Goal: Check status: Check status

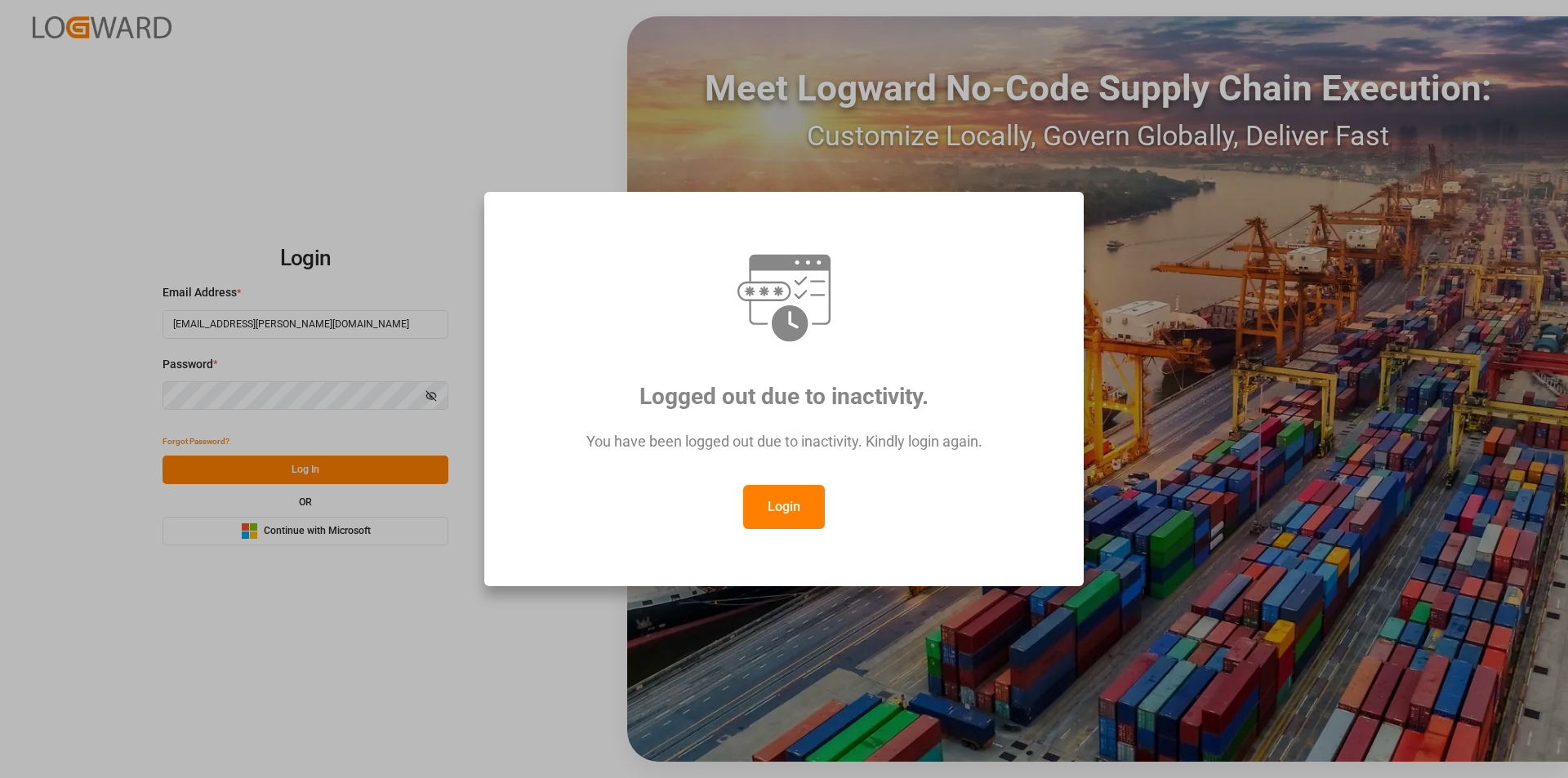
click at [790, 501] on button "Login" at bounding box center [784, 507] width 81 height 44
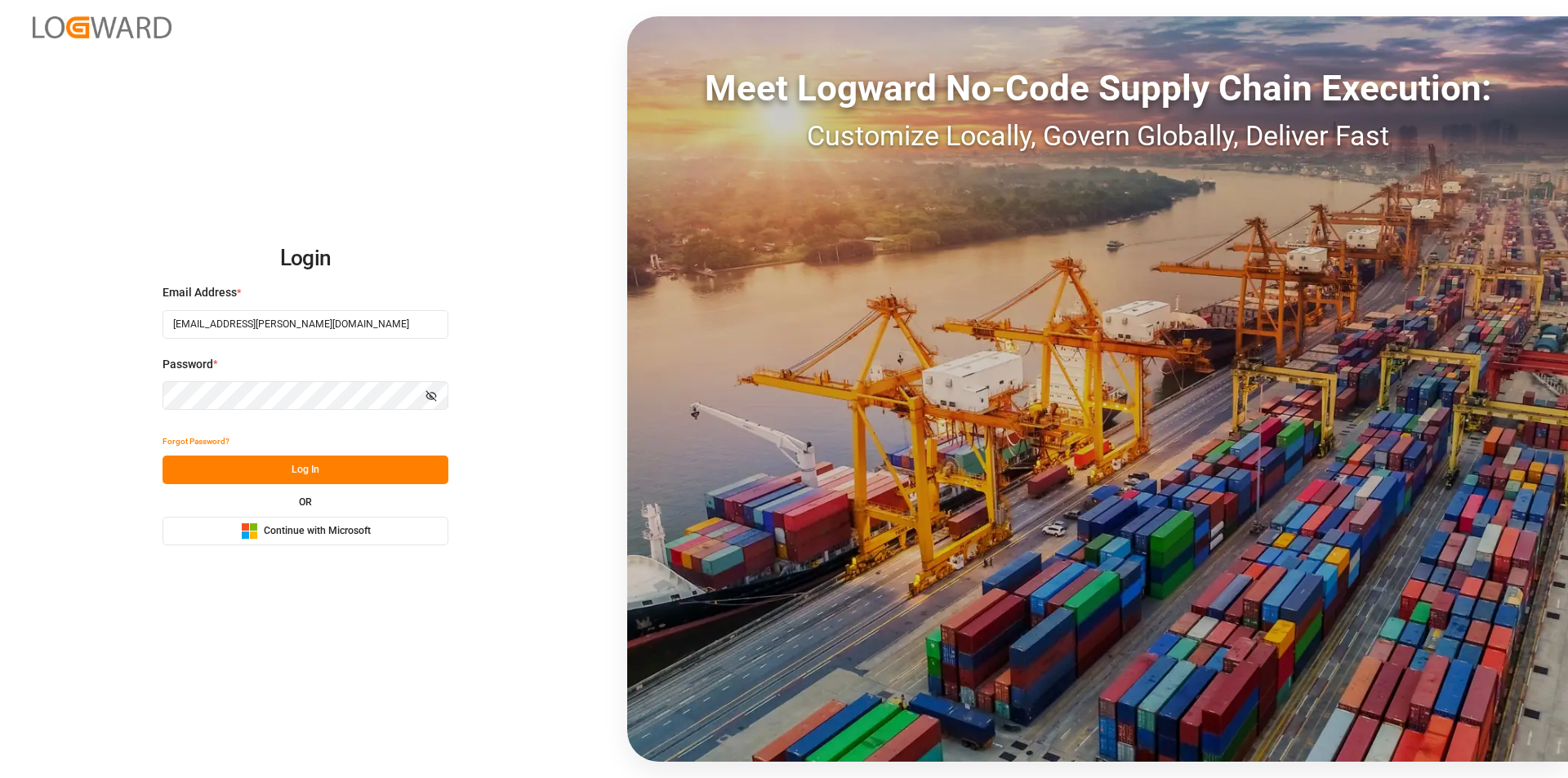
drag, startPoint x: 315, startPoint y: 477, endPoint x: 164, endPoint y: 221, distance: 297.2
click at [315, 474] on button "Log In" at bounding box center [305, 470] width 286 height 28
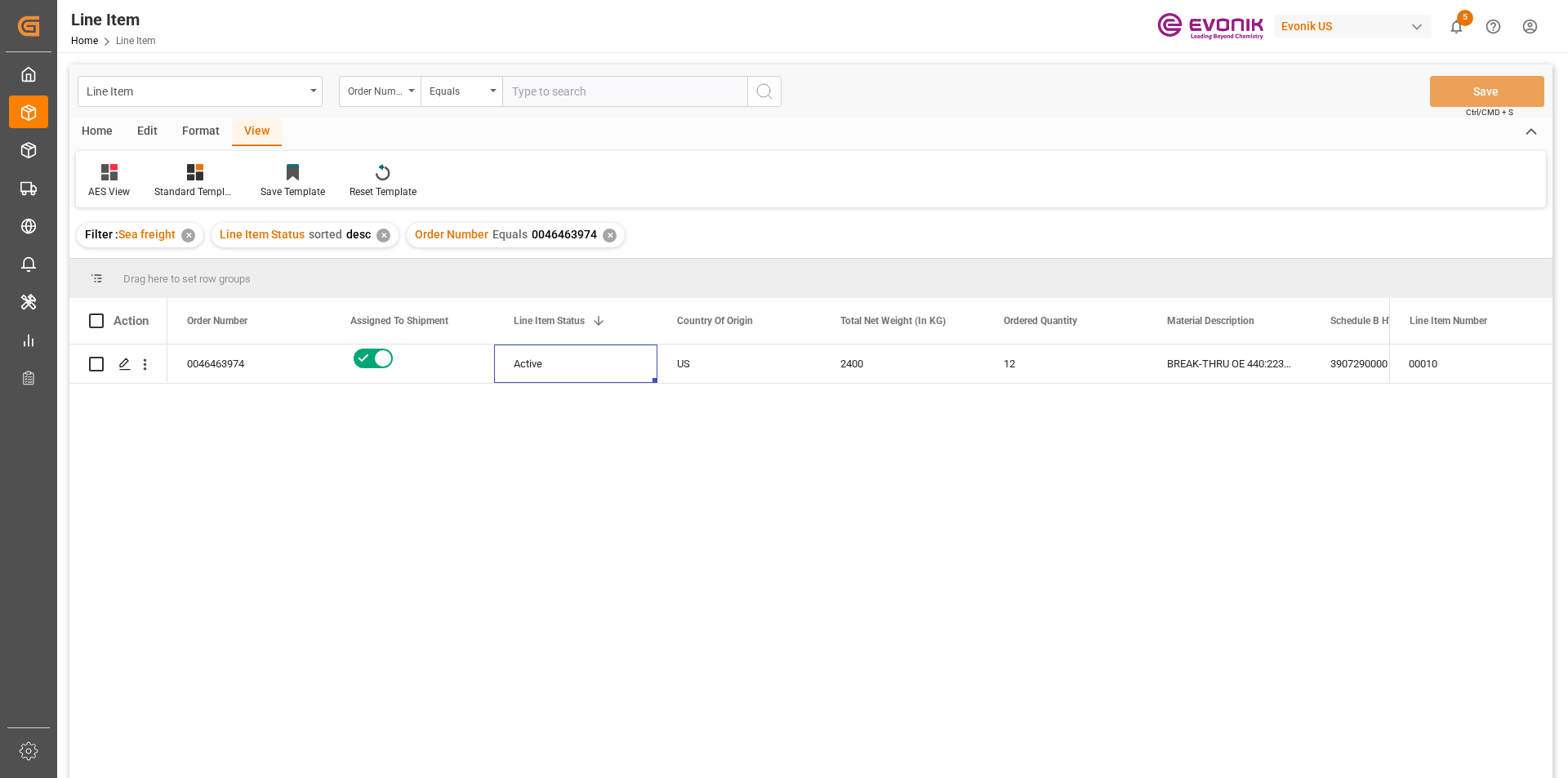
click at [604, 236] on div "✕" at bounding box center [610, 235] width 14 height 14
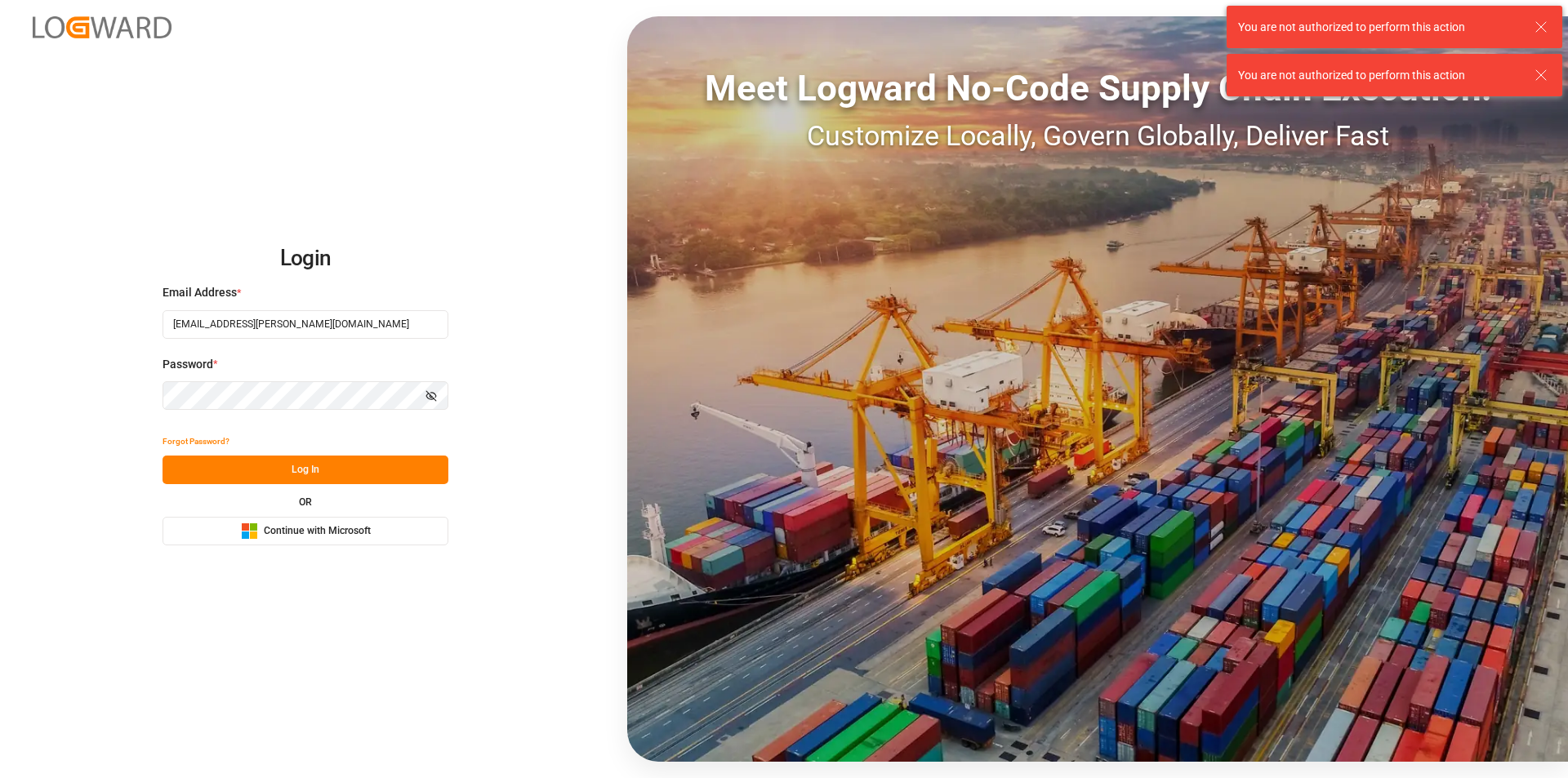
click at [282, 473] on button "Log In" at bounding box center [305, 470] width 286 height 28
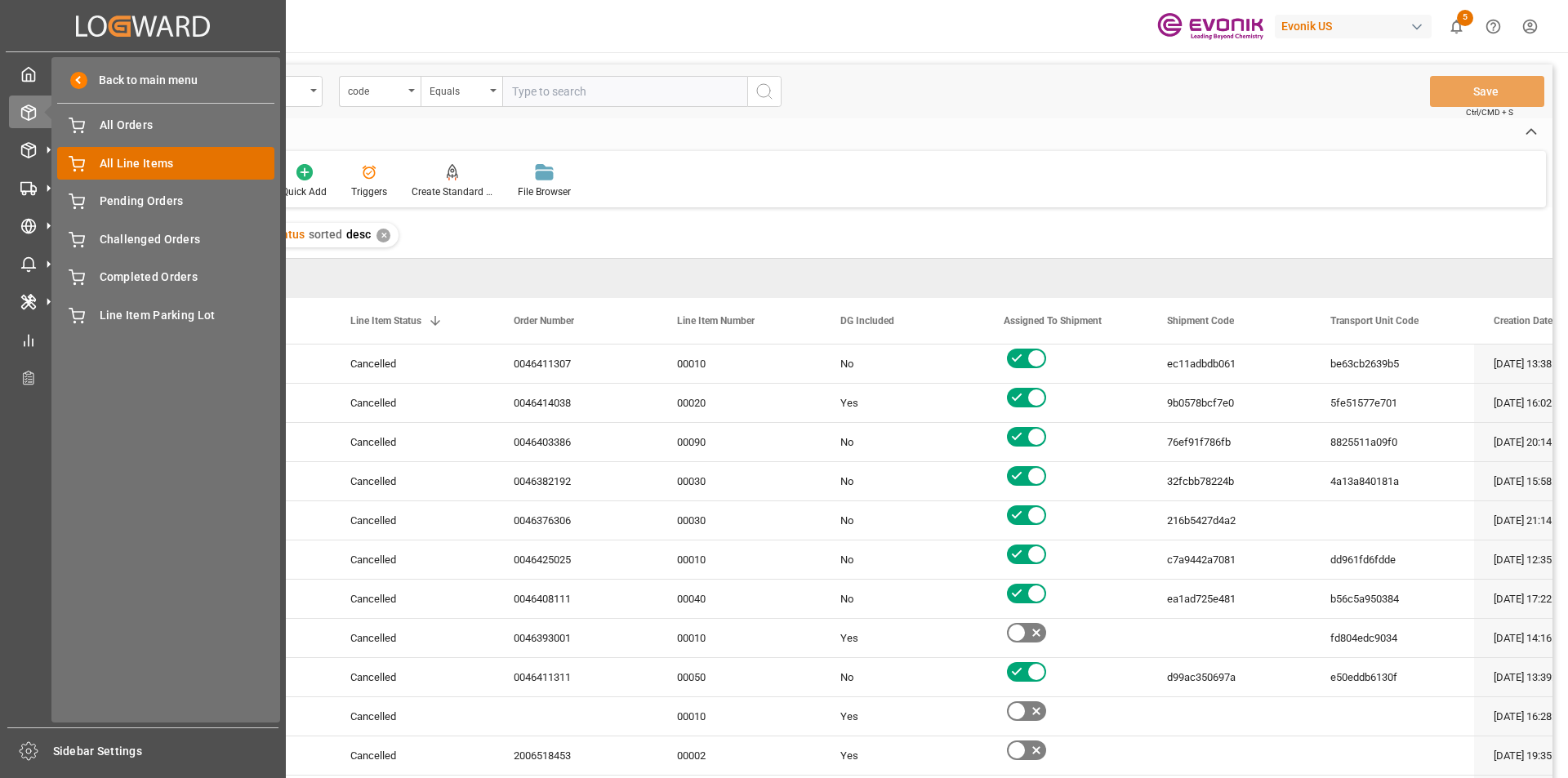
click at [131, 162] on span "All Line Items" at bounding box center [188, 163] width 175 height 17
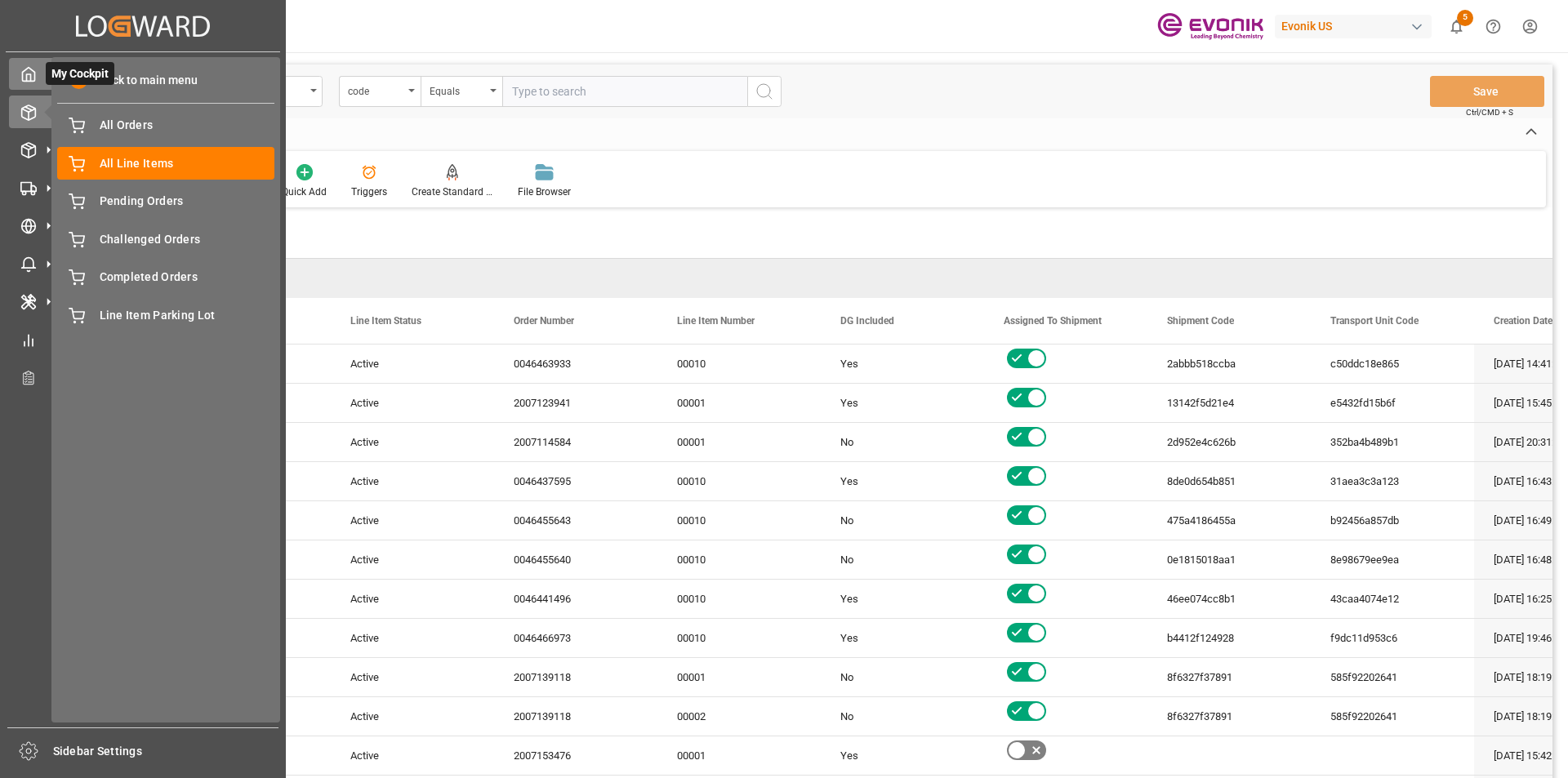
click at [27, 69] on icon at bounding box center [28, 74] width 16 height 16
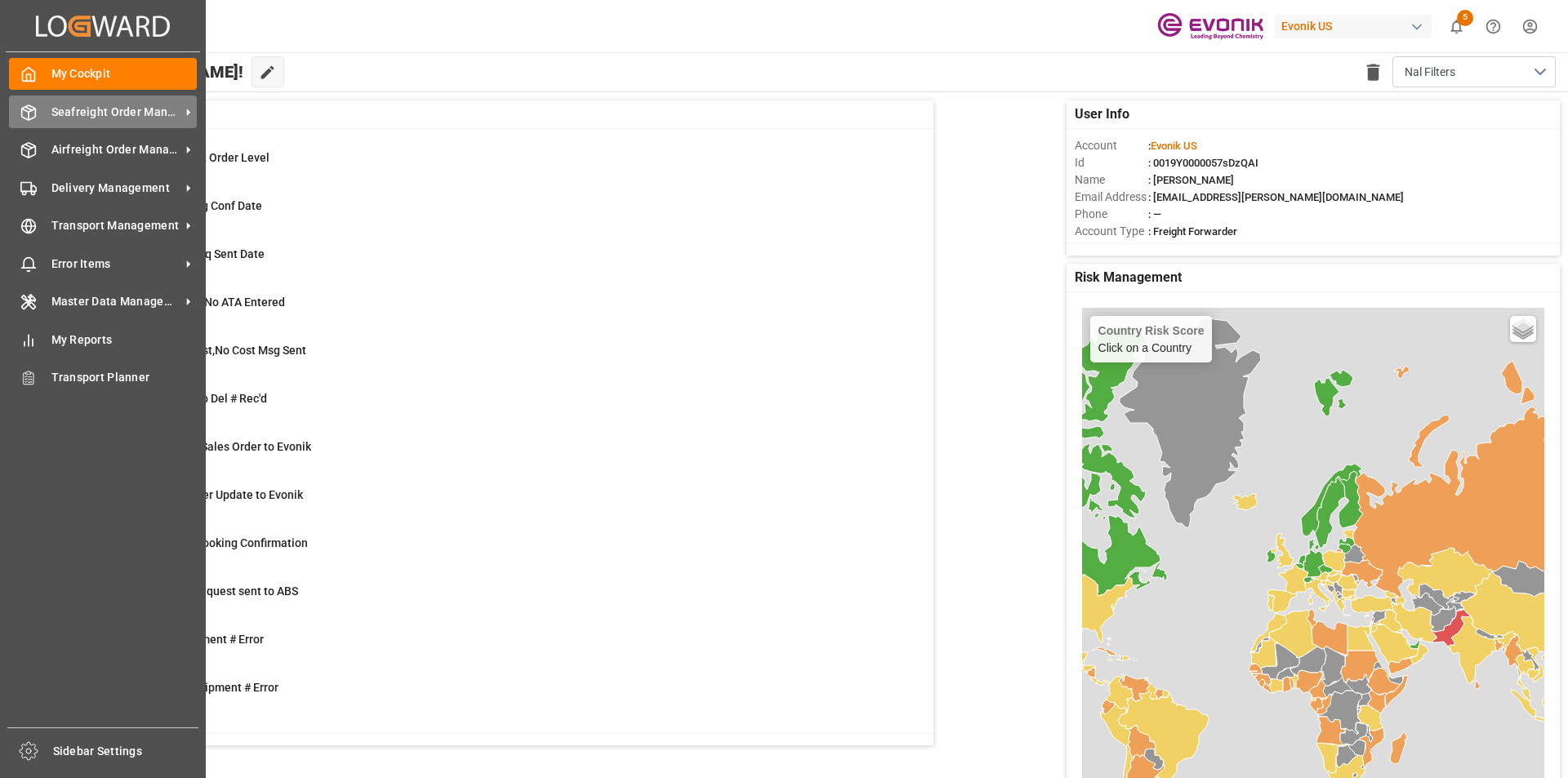
click at [99, 110] on span "Seafreight Order Management" at bounding box center [116, 112] width 129 height 17
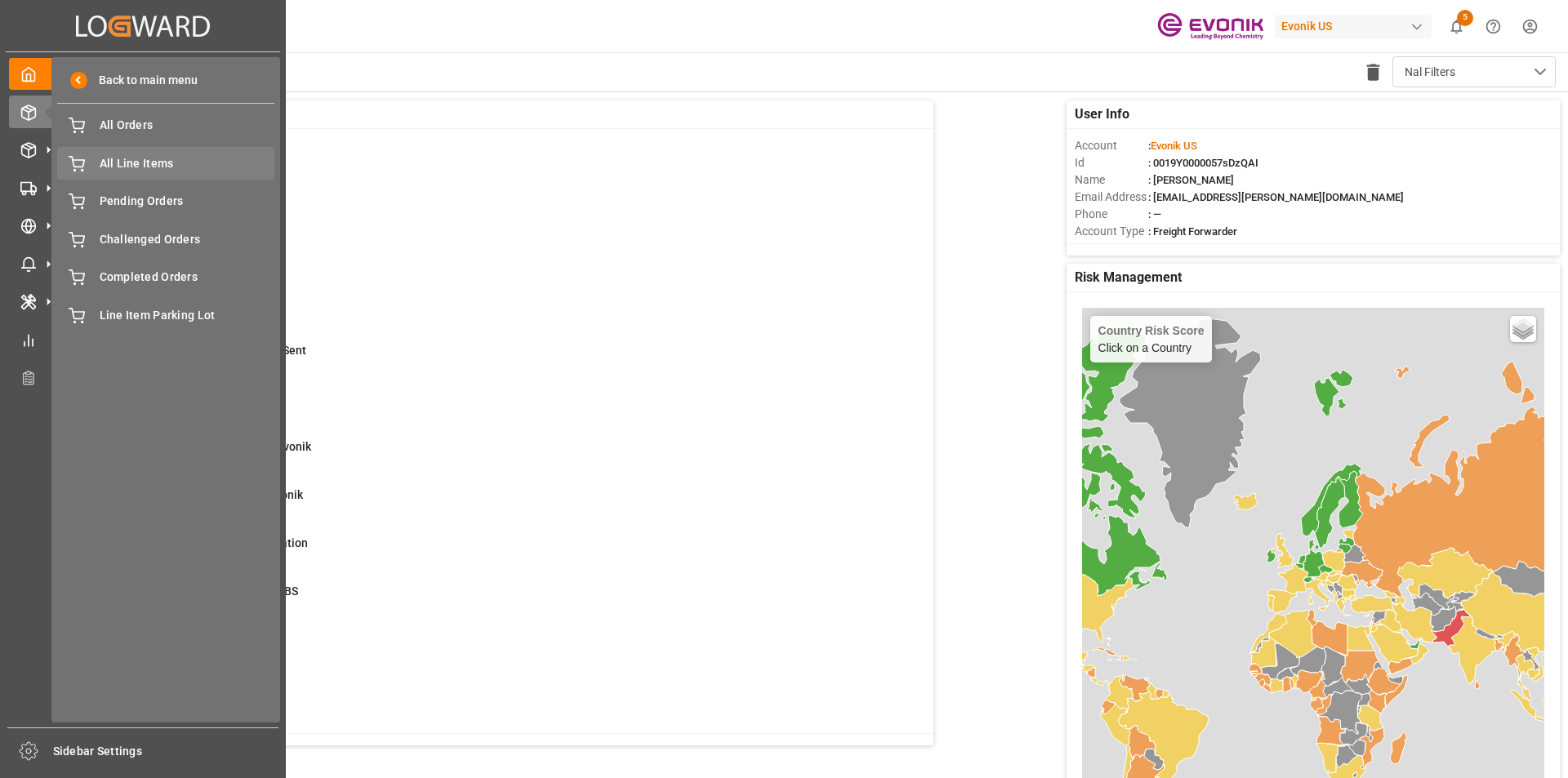
click at [166, 166] on span "All Line Items" at bounding box center [188, 163] width 175 height 17
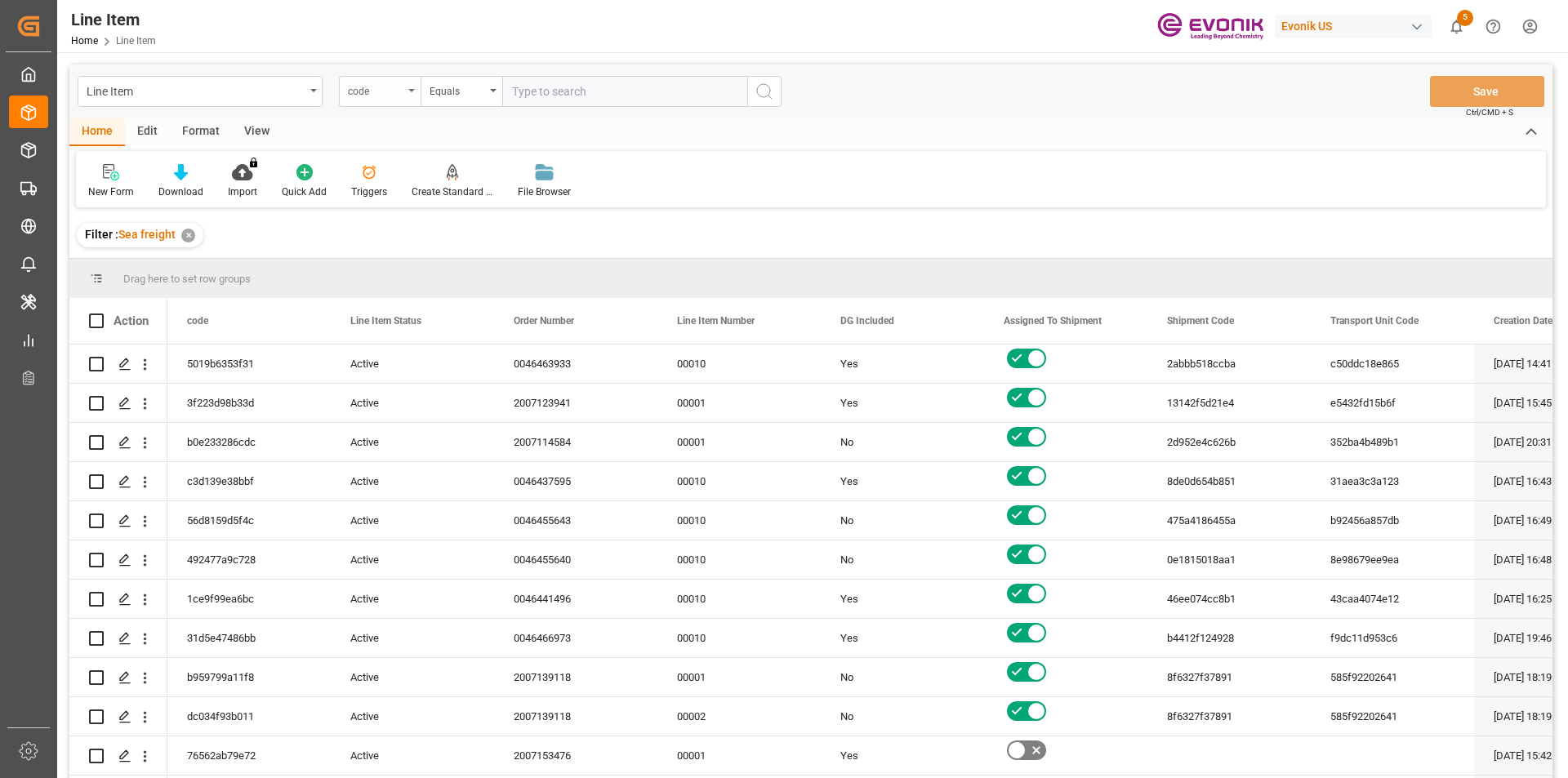
click at [413, 95] on div "code" at bounding box center [380, 91] width 81 height 31
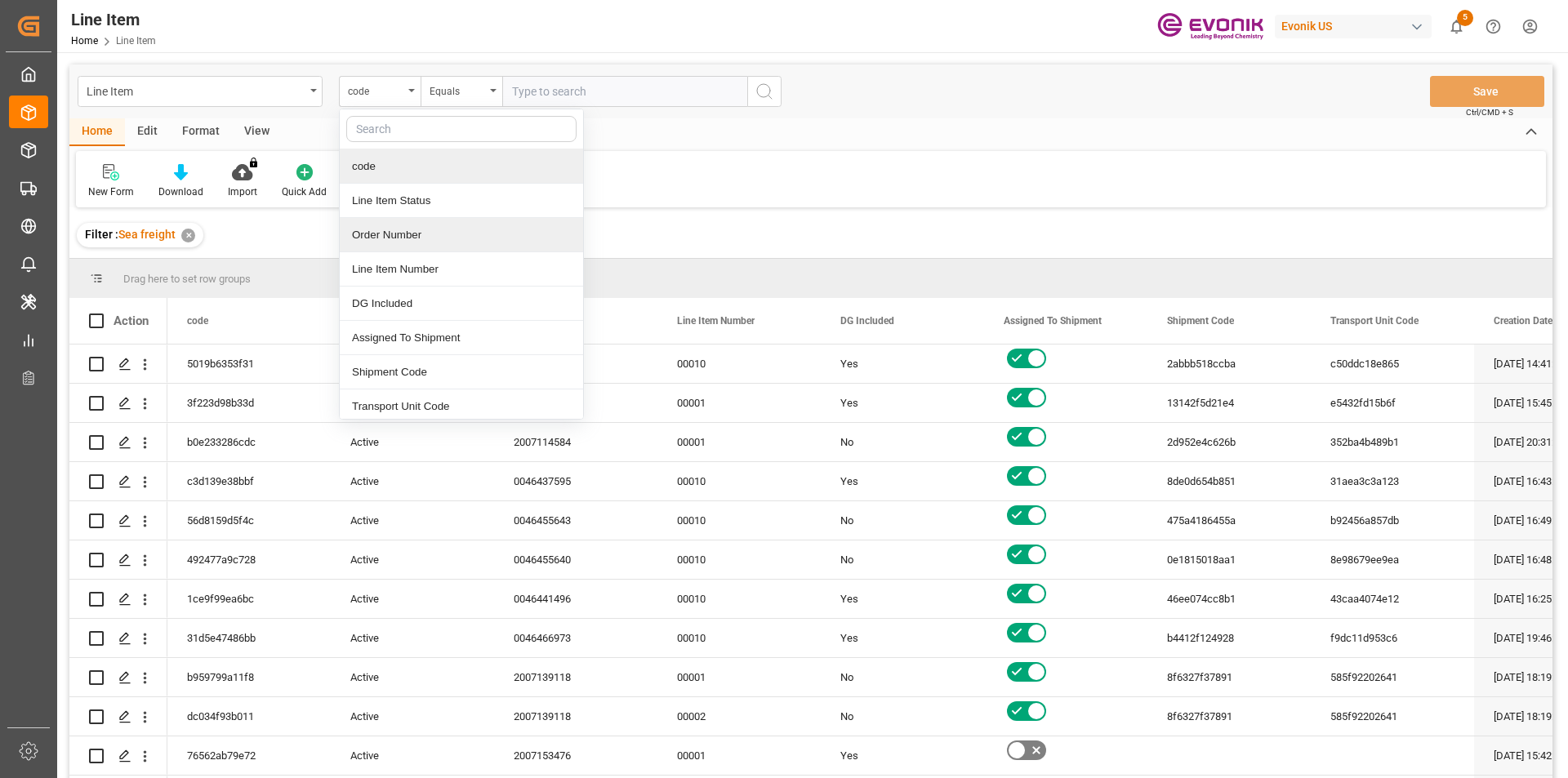
click at [413, 229] on div "Order Number" at bounding box center [461, 235] width 243 height 35
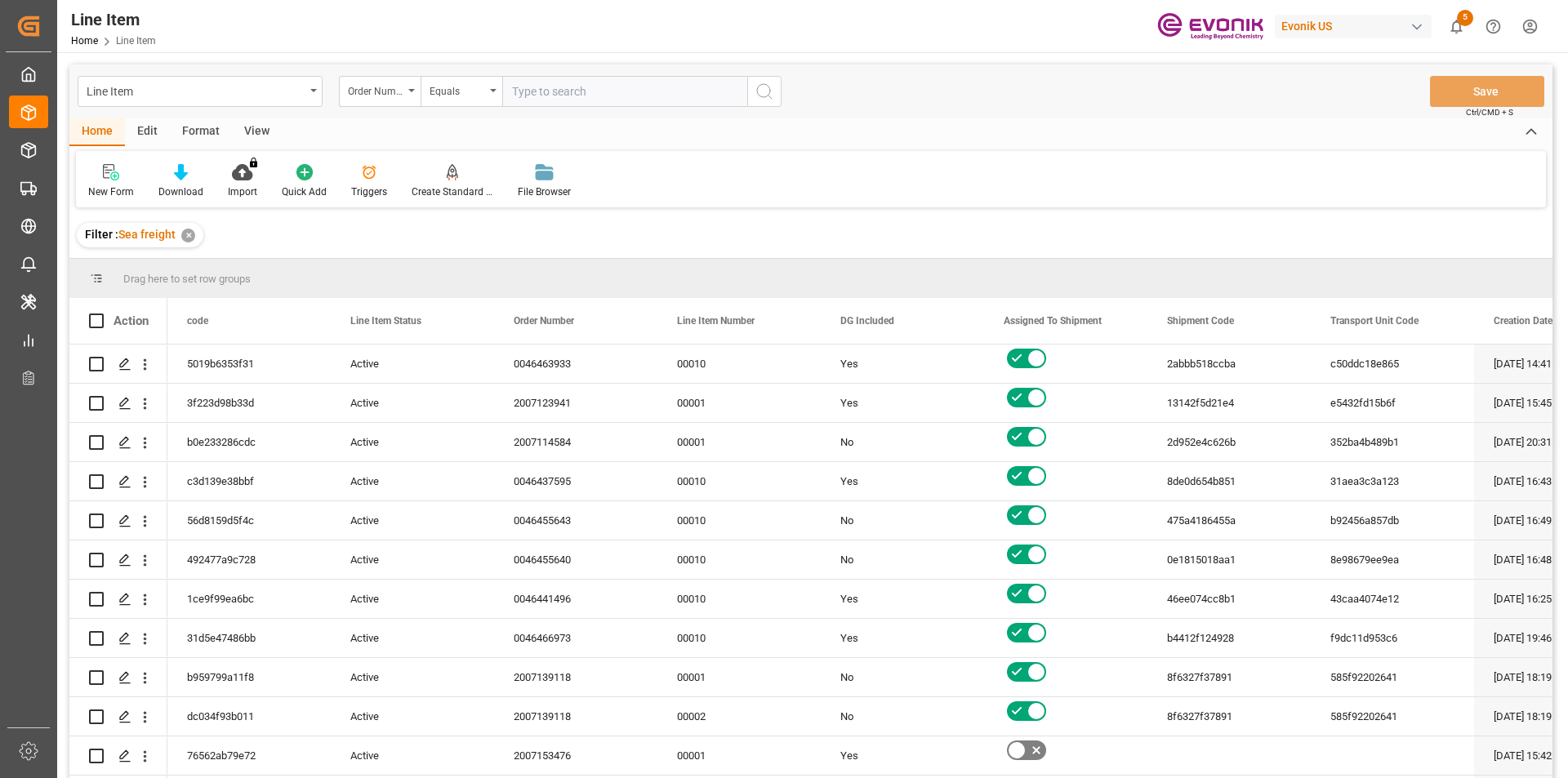
click at [558, 96] on input "text" at bounding box center [624, 91] width 245 height 31
paste input "0046451516"
type input "0046451516"
click at [407, 96] on div "Order Number" at bounding box center [380, 91] width 81 height 31
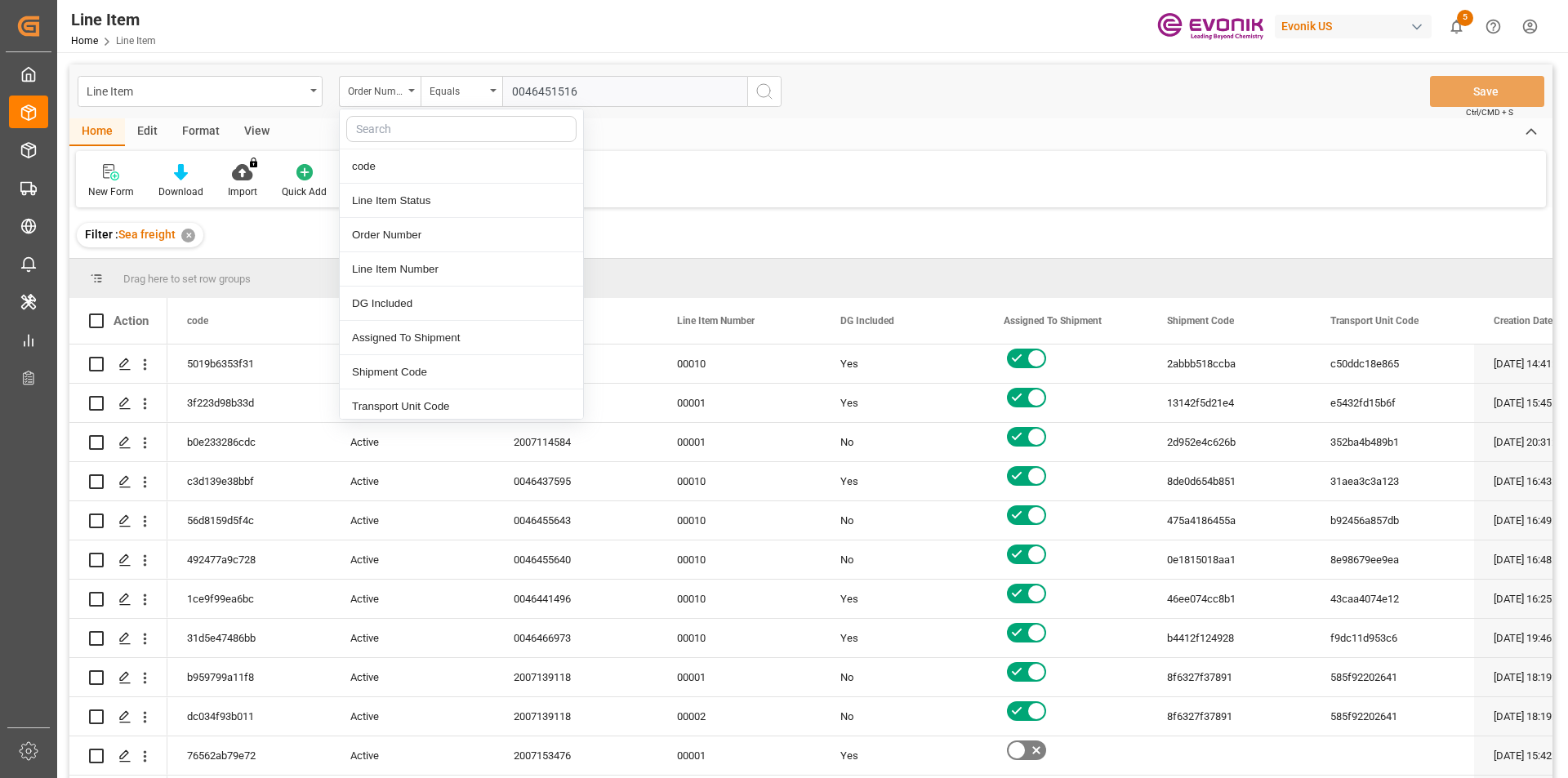
click at [776, 86] on button "search button" at bounding box center [764, 91] width 35 height 31
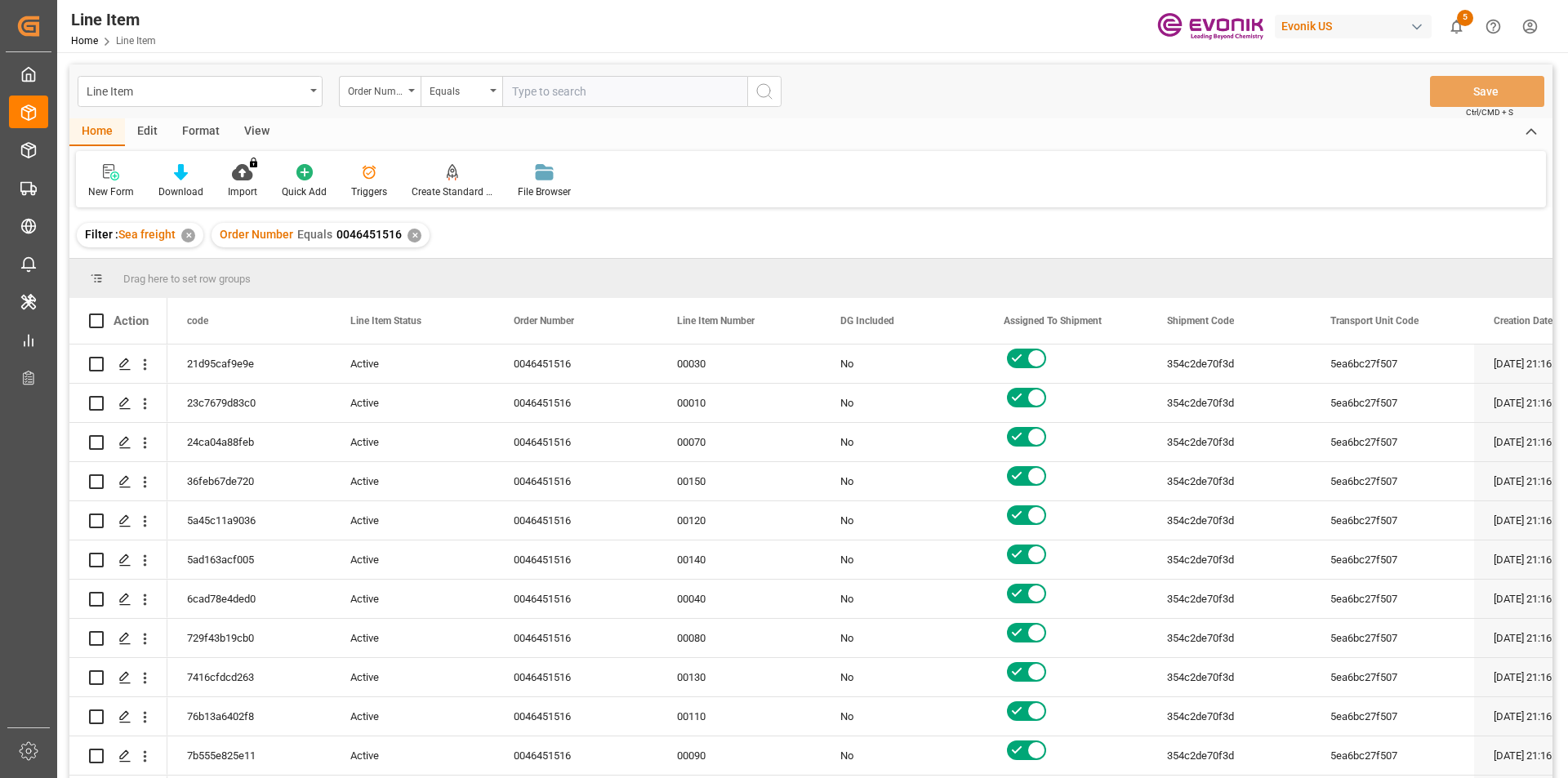
click at [247, 127] on div "View" at bounding box center [257, 132] width 50 height 27
click at [174, 179] on div at bounding box center [185, 172] width 81 height 17
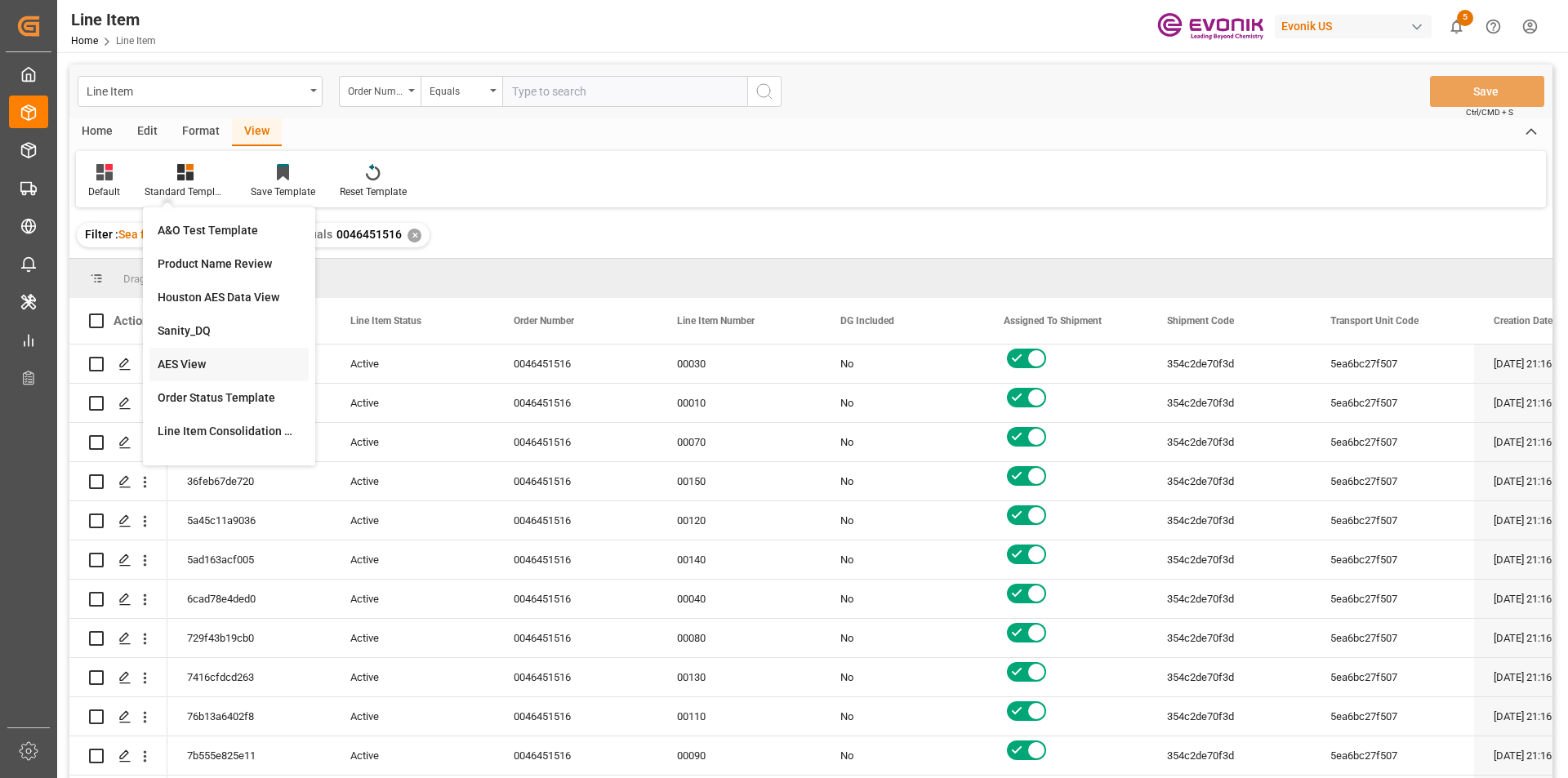
click at [194, 355] on div "AES View" at bounding box center [229, 365] width 159 height 34
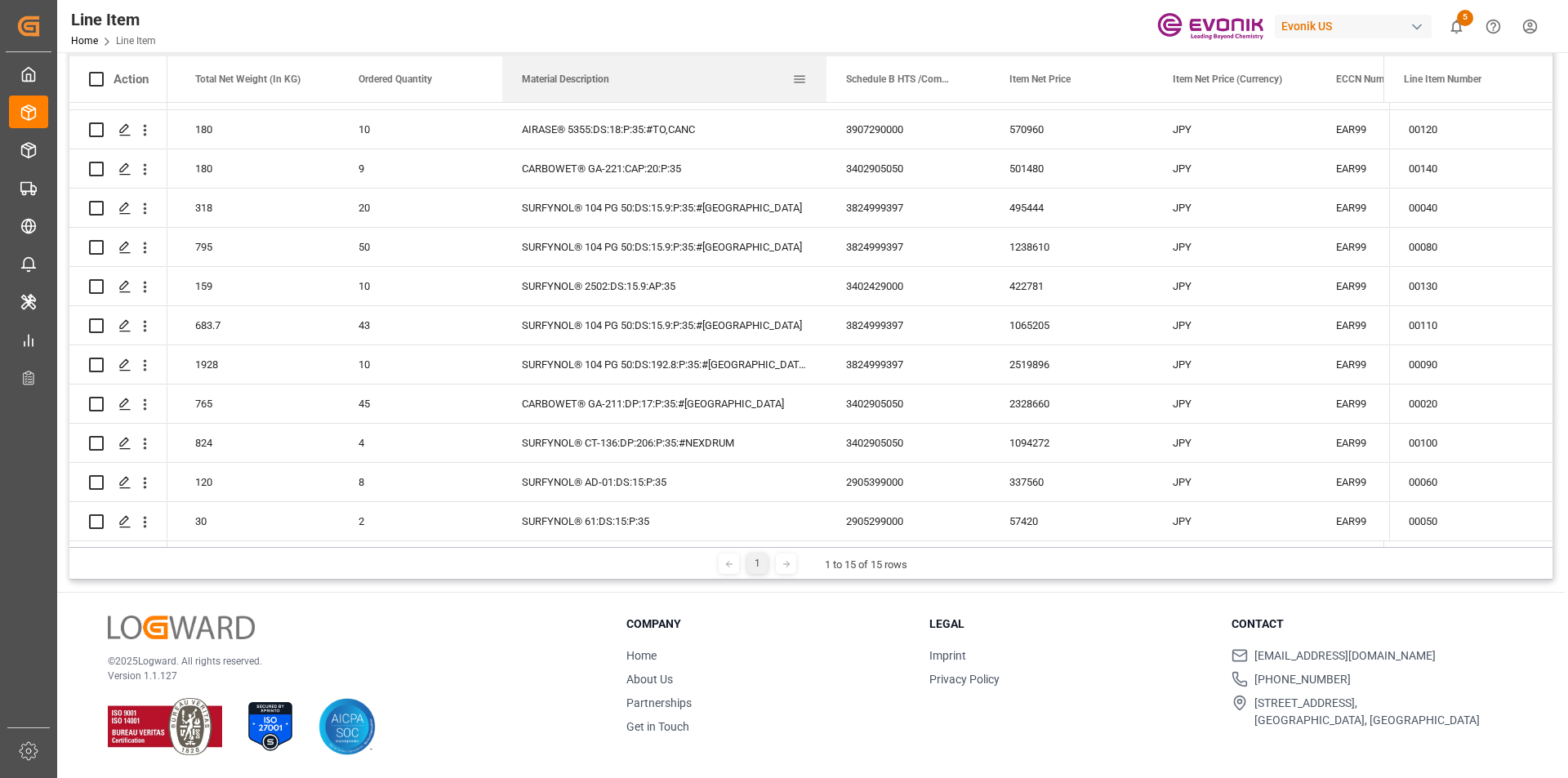
drag, startPoint x: 663, startPoint y: 75, endPoint x: 824, endPoint y: 99, distance: 162.8
click at [824, 99] on div at bounding box center [826, 80] width 6 height 46
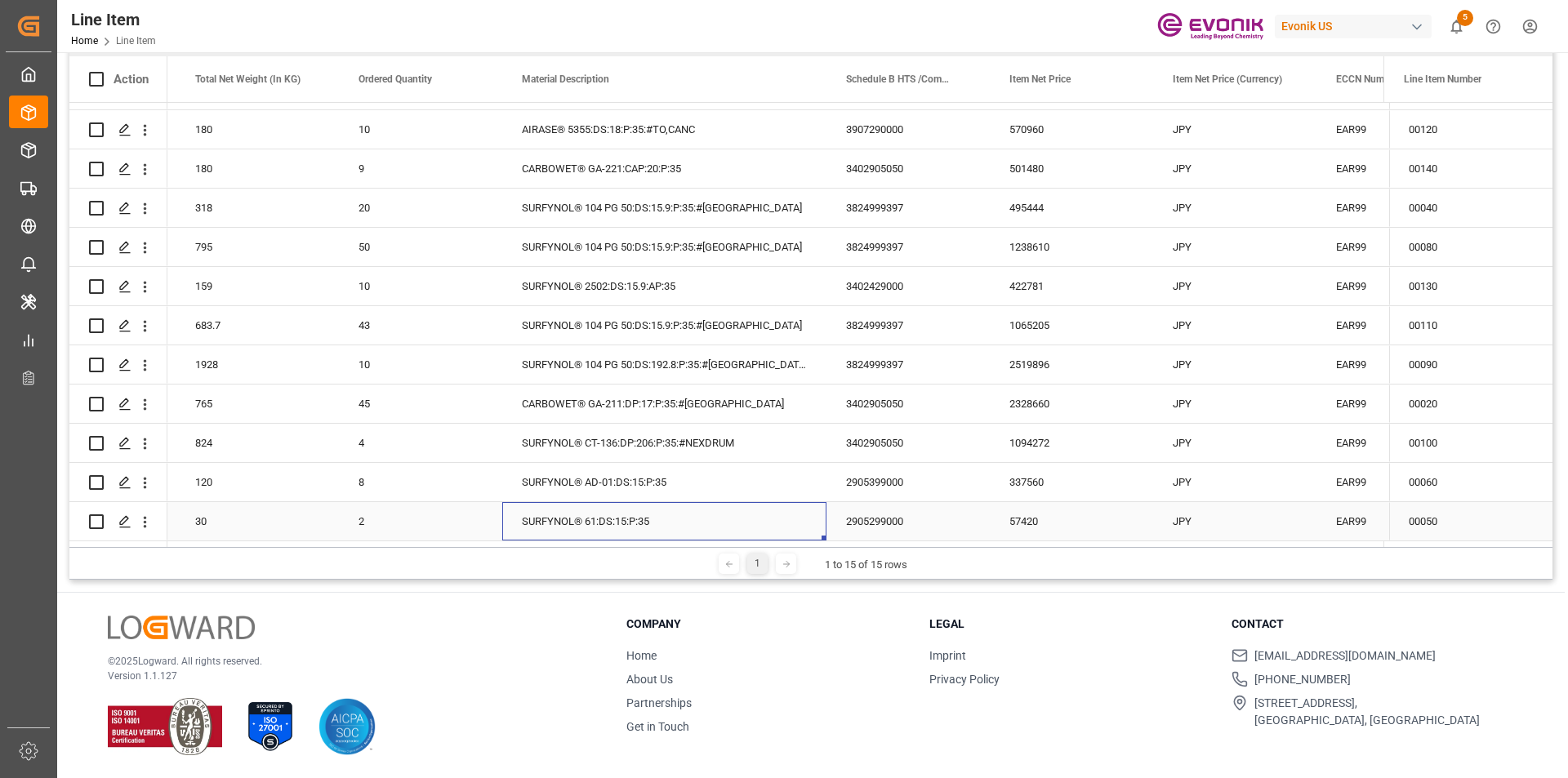
click at [559, 517] on div "SURFYNOL® 61:DS:15:P:35" at bounding box center [664, 520] width 324 height 38
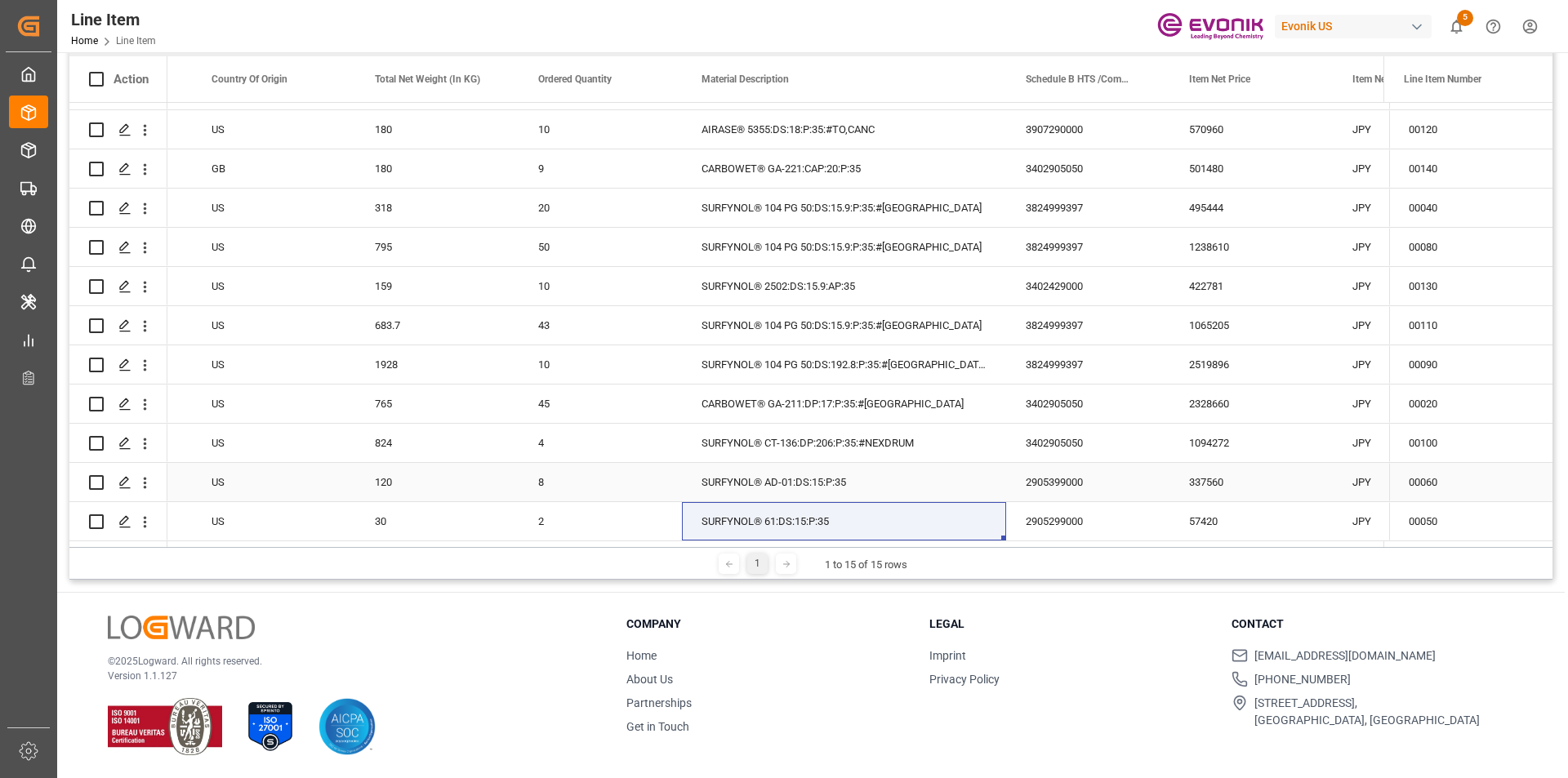
scroll to position [160, 0]
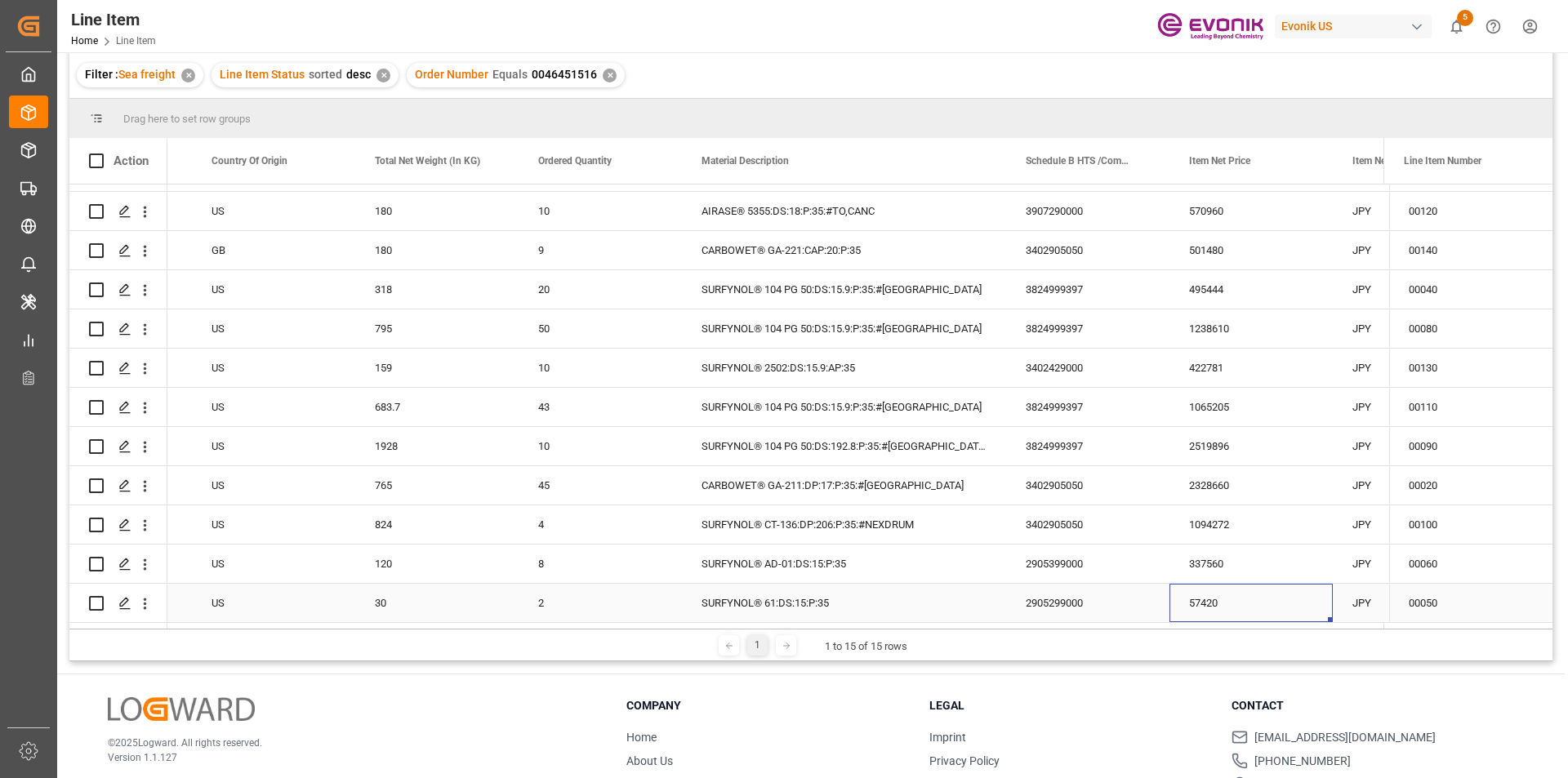
click at [1193, 602] on div "57420" at bounding box center [1251, 603] width 164 height 38
click at [402, 600] on div "30" at bounding box center [436, 603] width 164 height 38
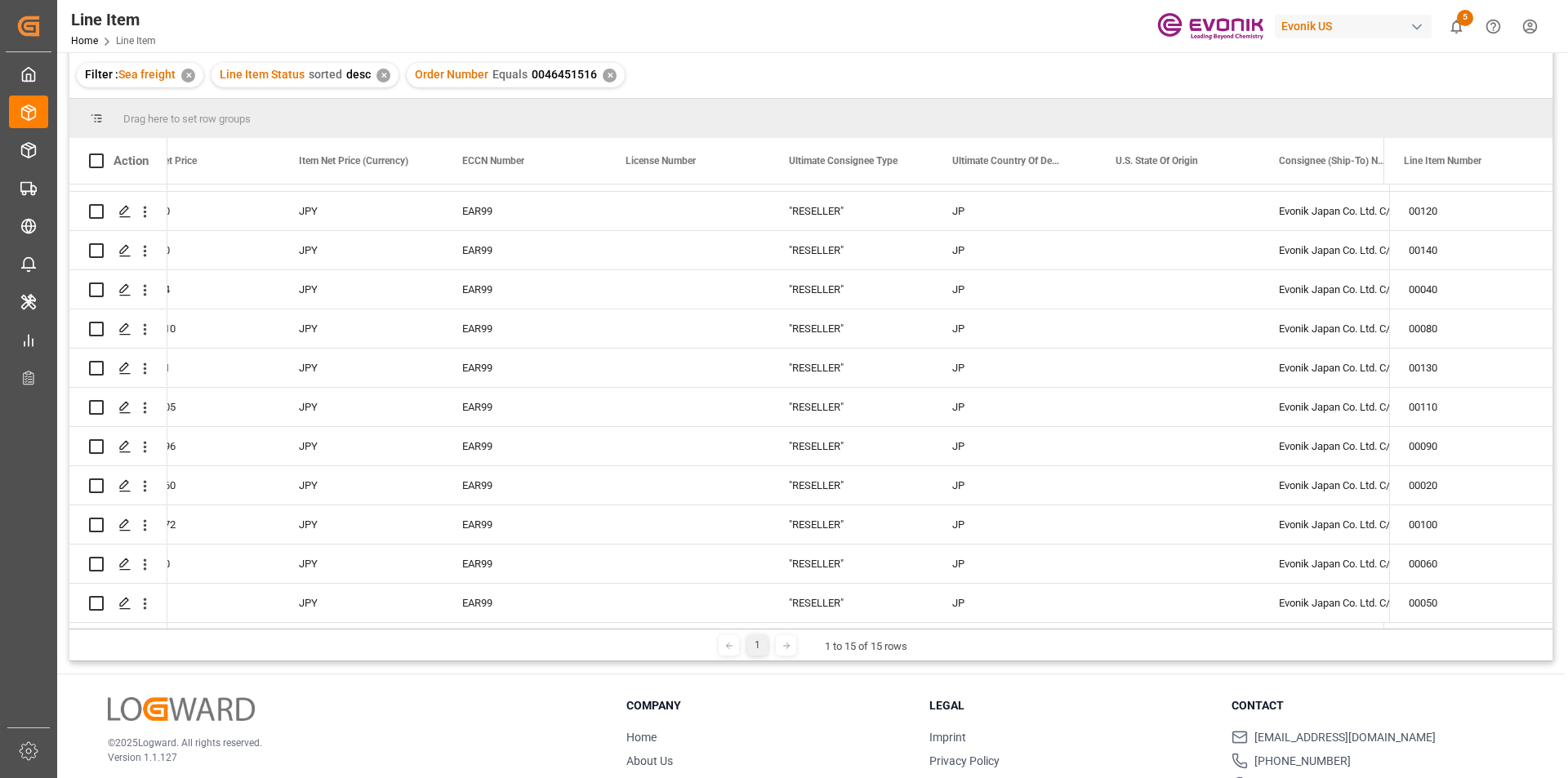
scroll to position [0, 1532]
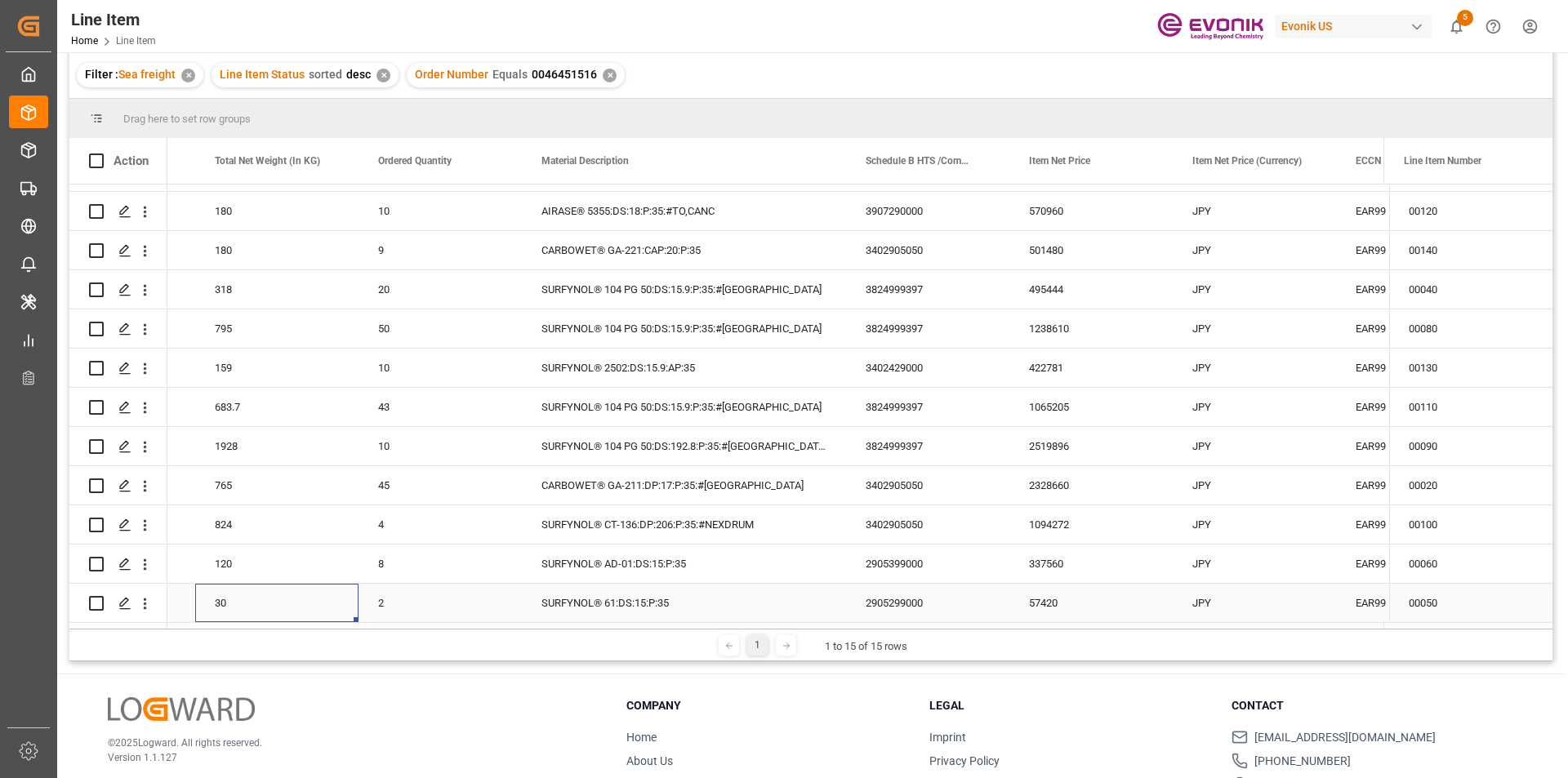
click at [281, 596] on div "30" at bounding box center [276, 603] width 164 height 38
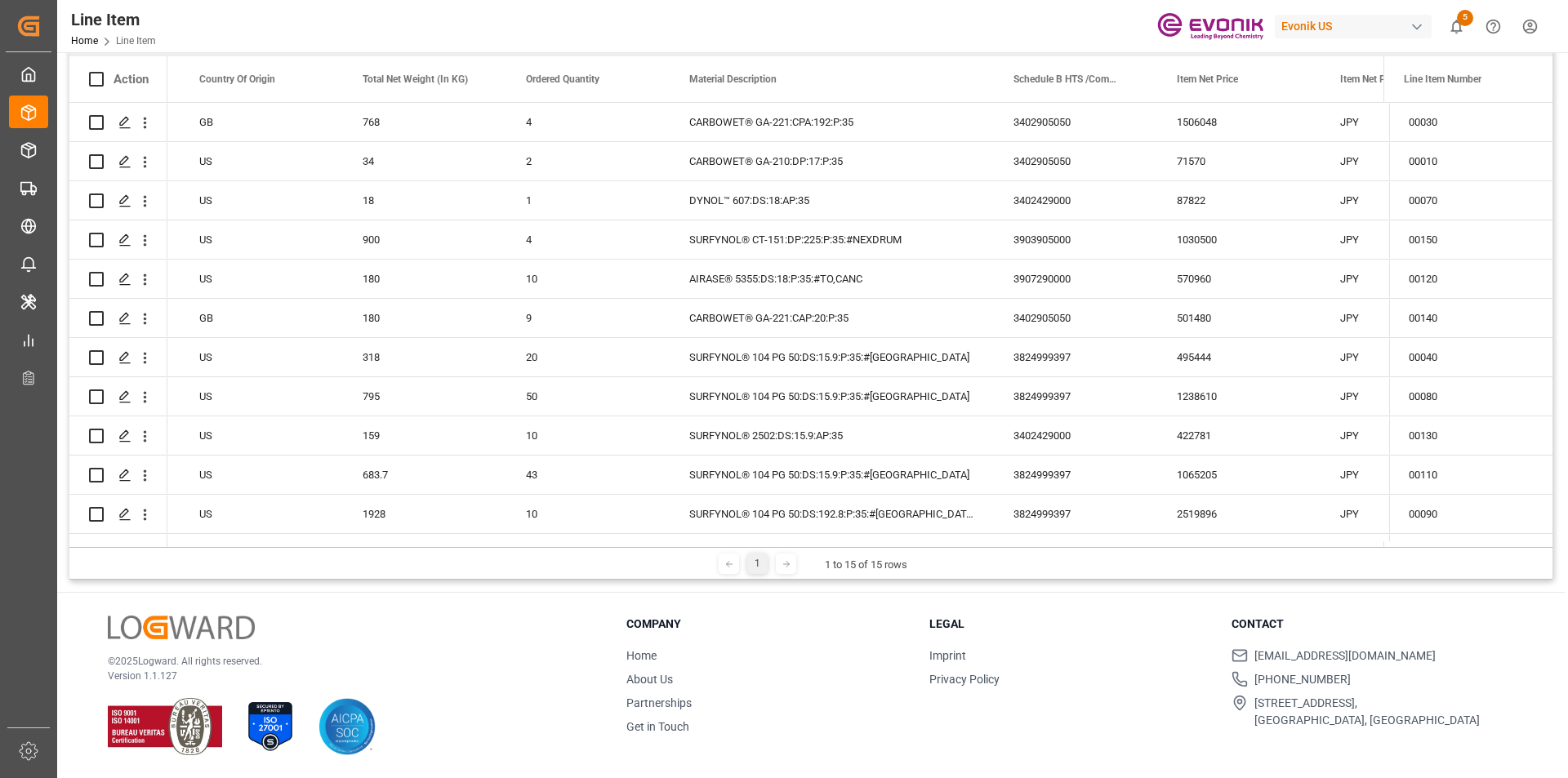
scroll to position [160, 0]
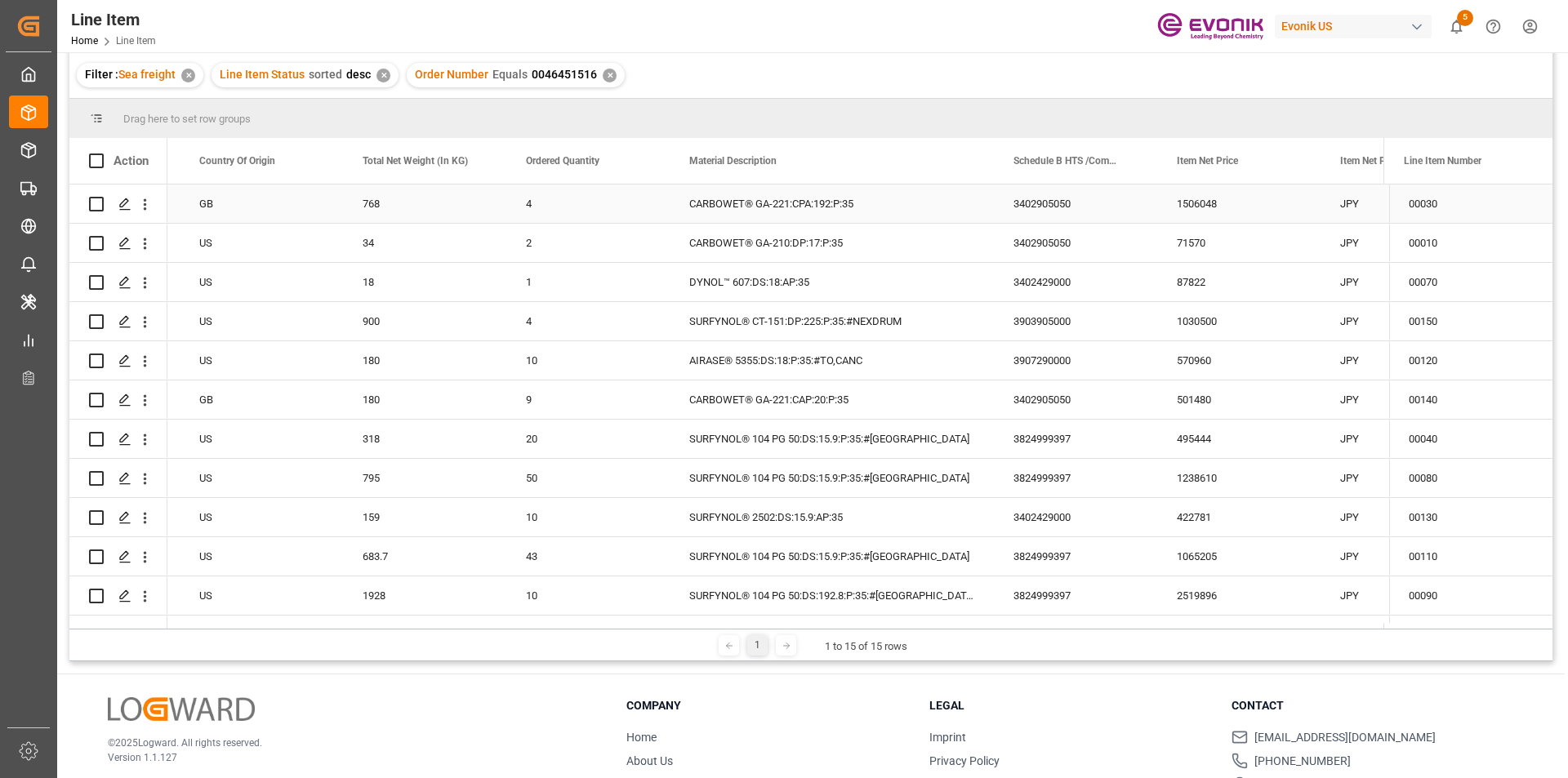
click at [385, 212] on div "768" at bounding box center [424, 204] width 164 height 38
click at [1236, 198] on div "1506048" at bounding box center [1239, 204] width 164 height 38
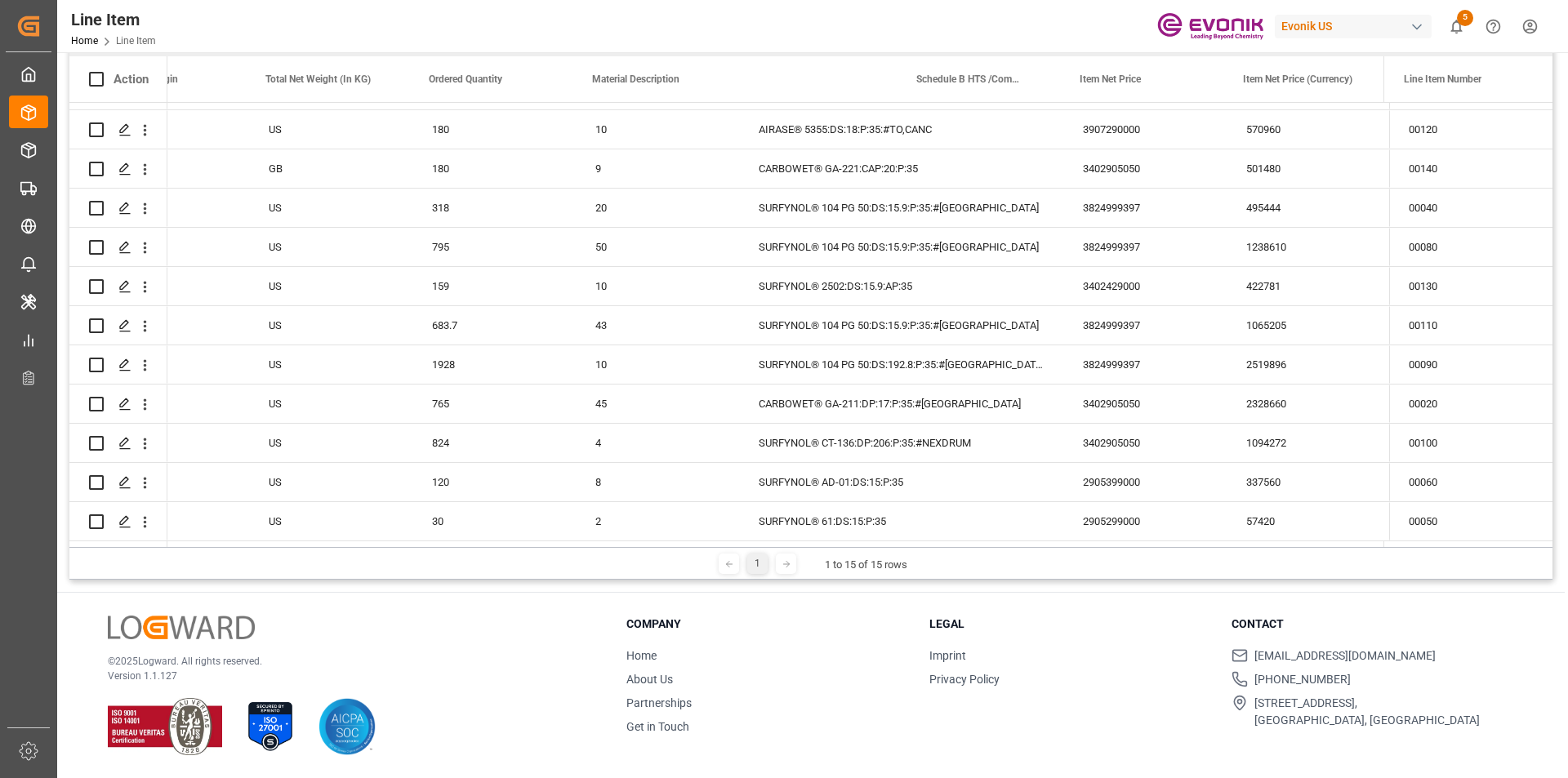
scroll to position [0, 575]
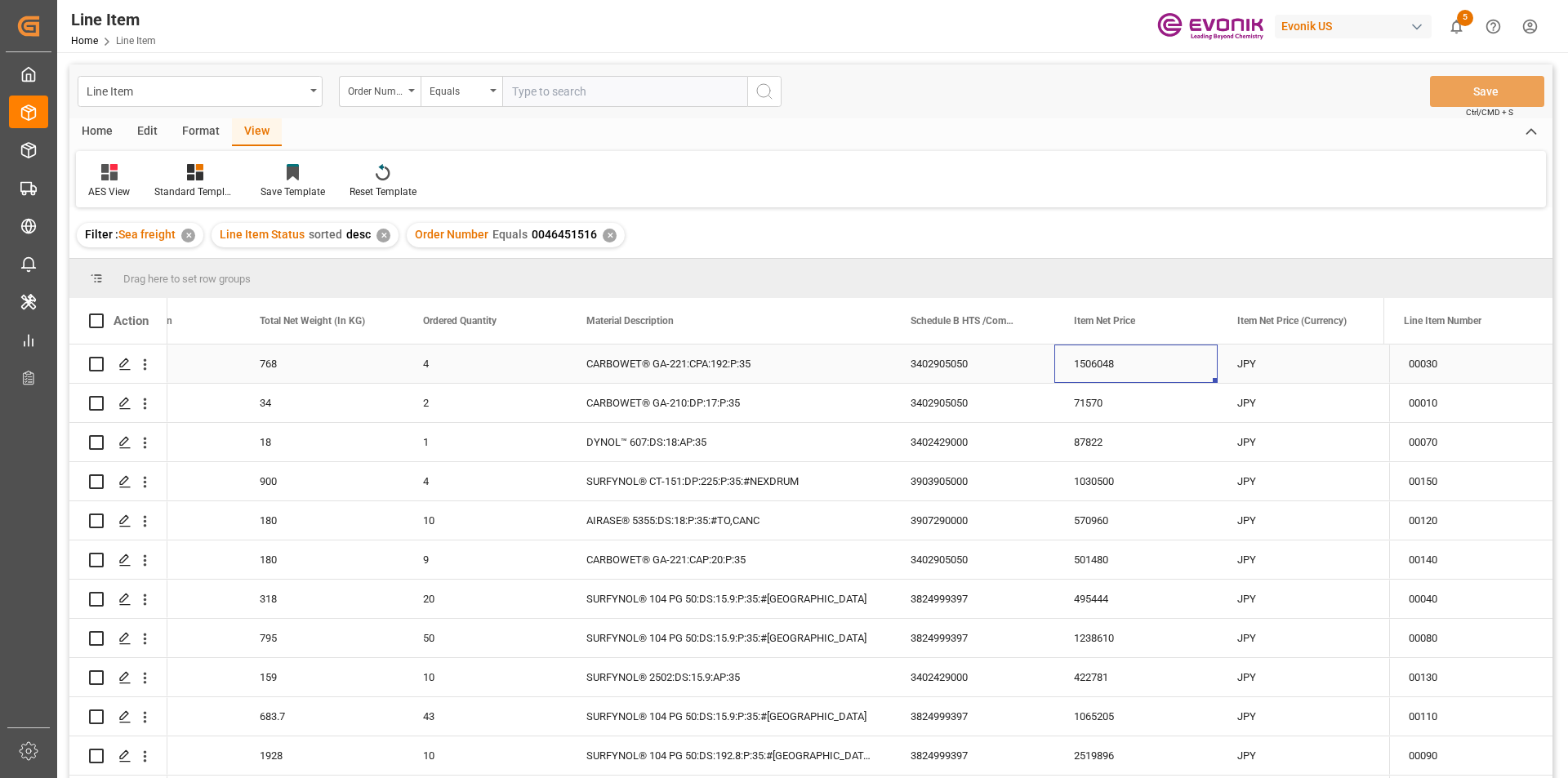
click at [1147, 368] on div "1506048" at bounding box center [1136, 363] width 164 height 38
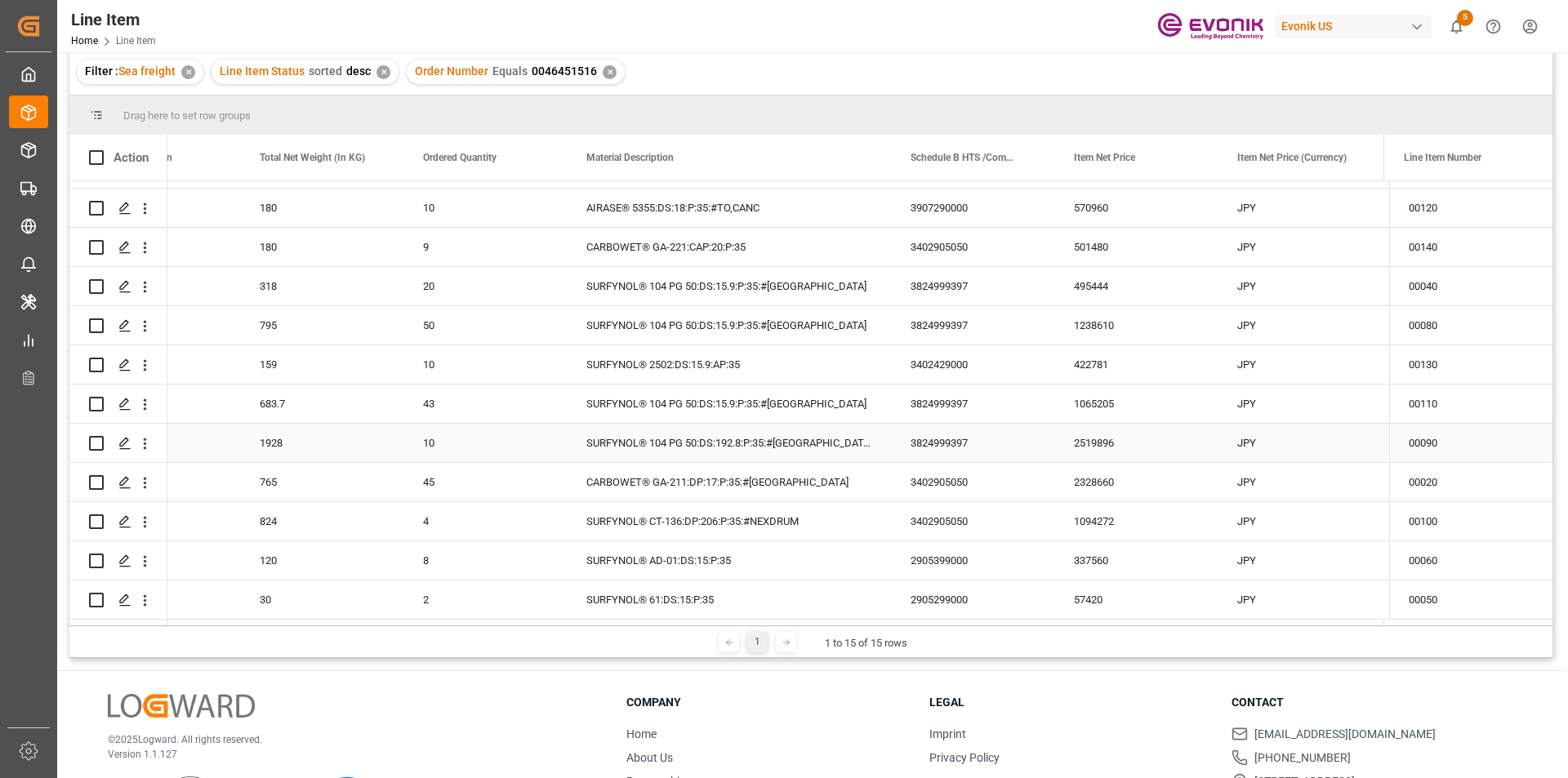
scroll to position [242, 0]
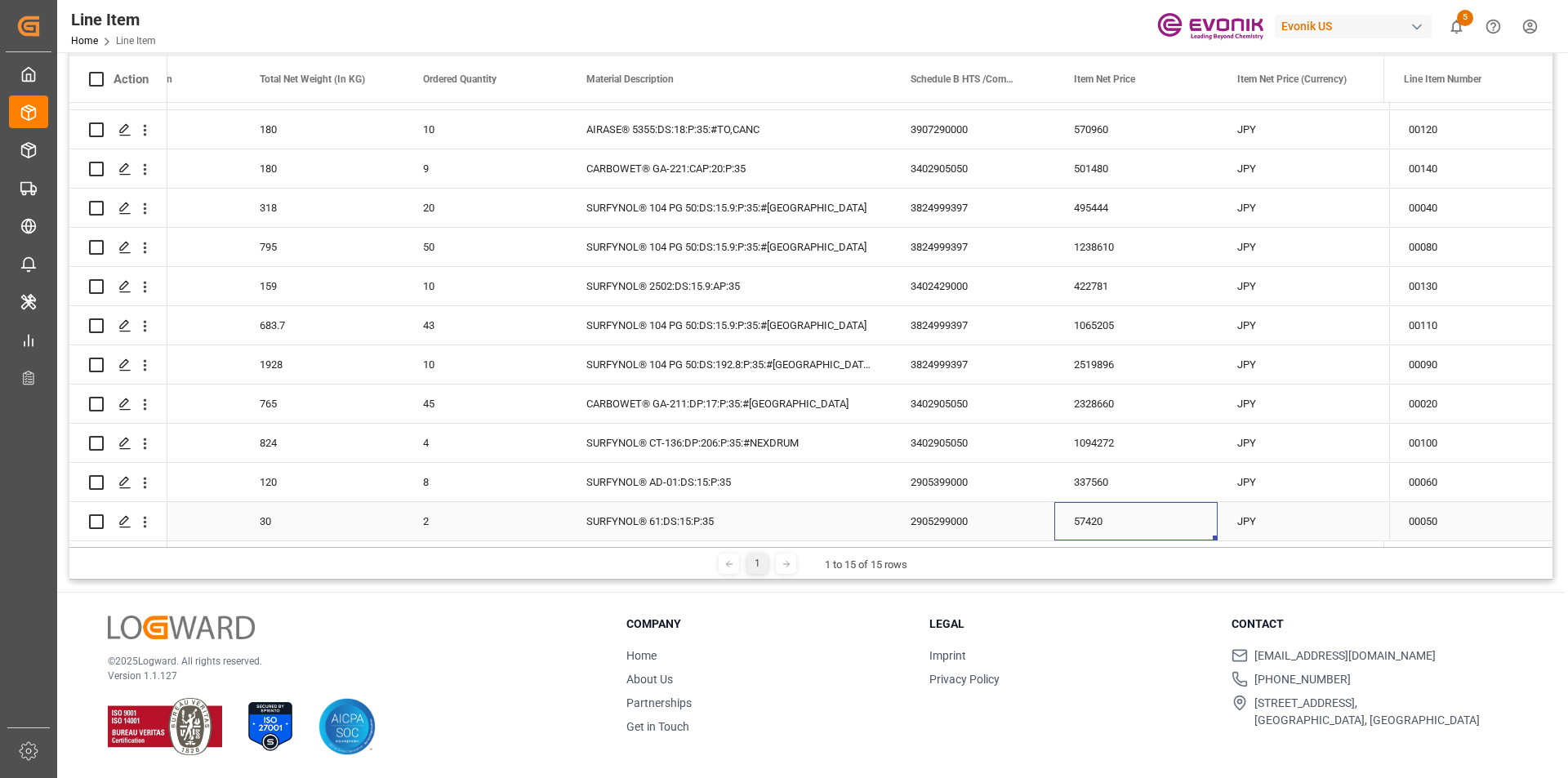
drag, startPoint x: 1145, startPoint y: 507, endPoint x: 1066, endPoint y: 508, distance: 79.0
click at [1066, 508] on div "57420" at bounding box center [1136, 520] width 164 height 38
click at [1121, 520] on div "57420" at bounding box center [1136, 520] width 164 height 38
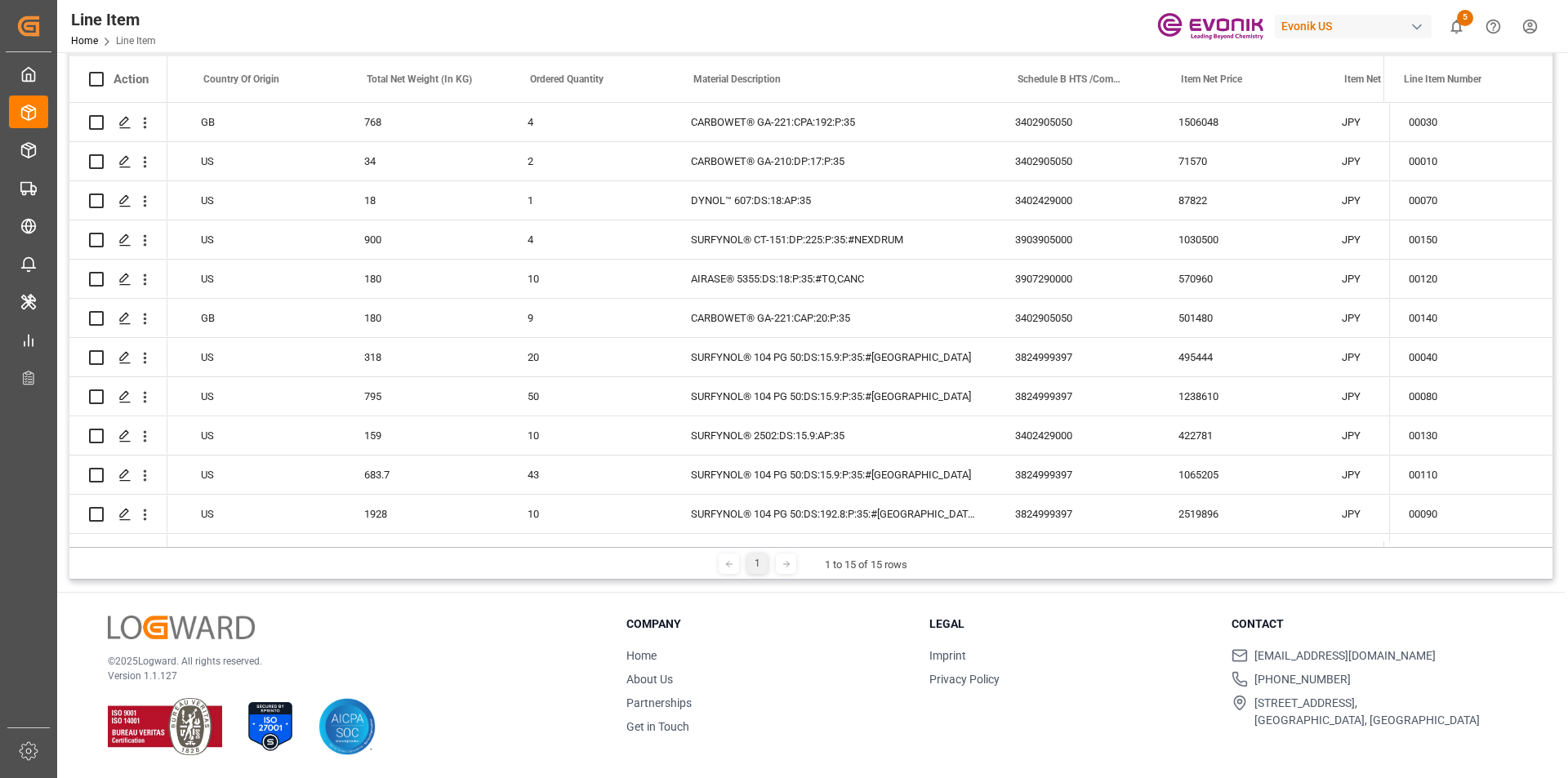
scroll to position [0, 474]
click at [438, 160] on div "34" at bounding box center [429, 161] width 164 height 38
click at [1207, 168] on div "71570" at bounding box center [1243, 161] width 164 height 38
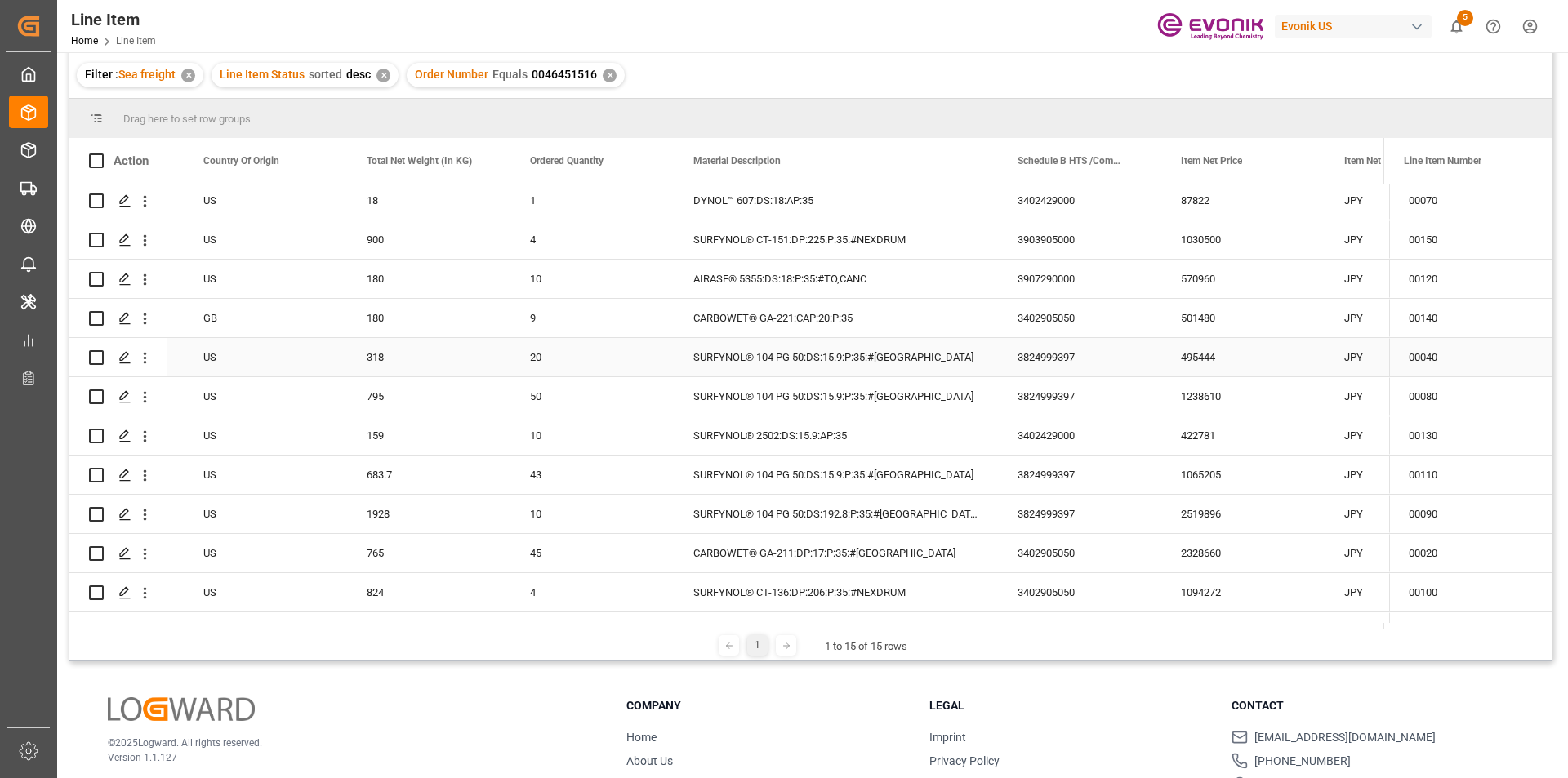
scroll to position [0, 0]
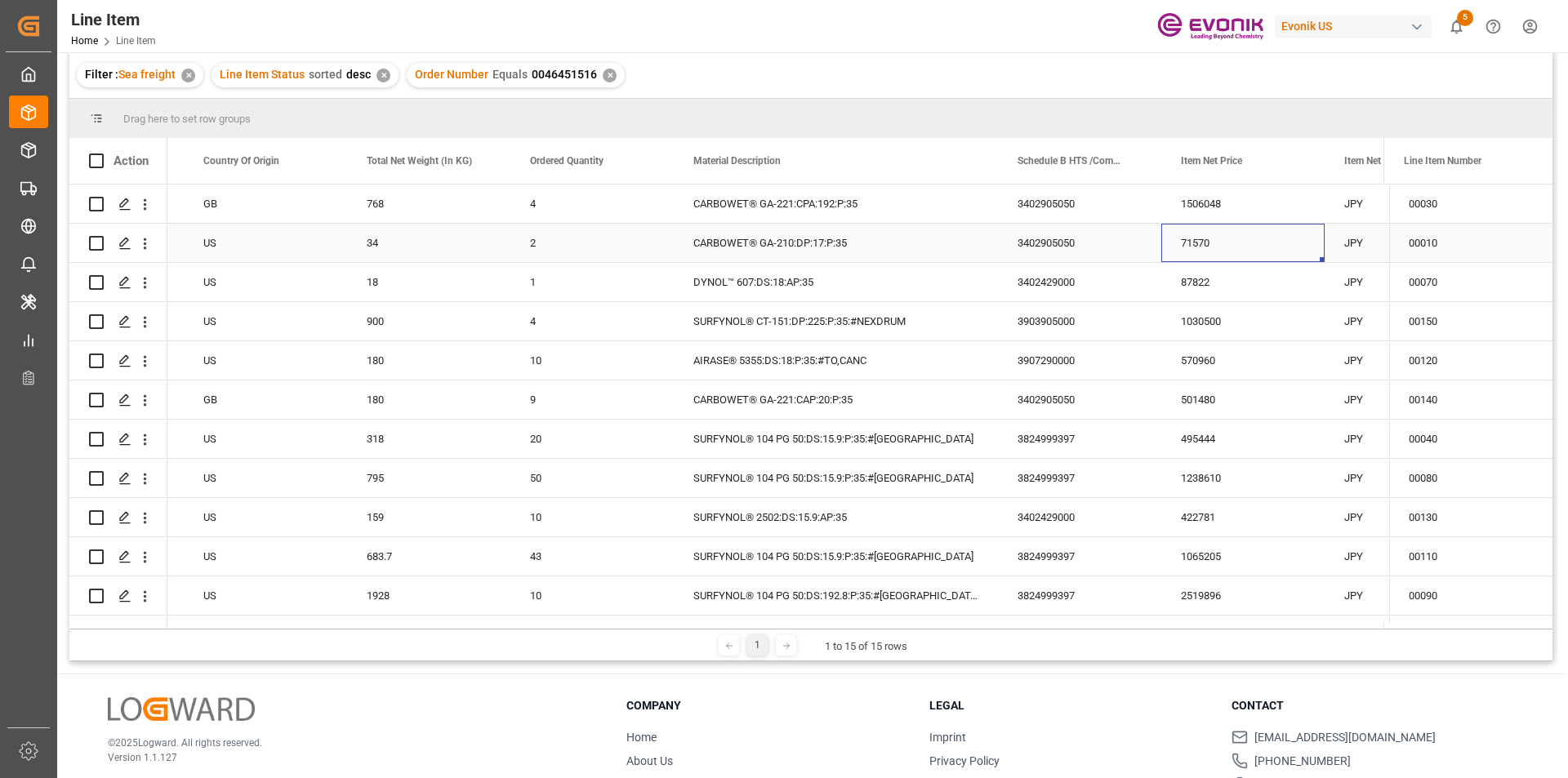
click at [1223, 250] on div "71570" at bounding box center [1243, 243] width 164 height 38
click at [1234, 281] on div "87822" at bounding box center [1243, 281] width 164 height 38
click at [470, 281] on div "18" at bounding box center [429, 281] width 164 height 38
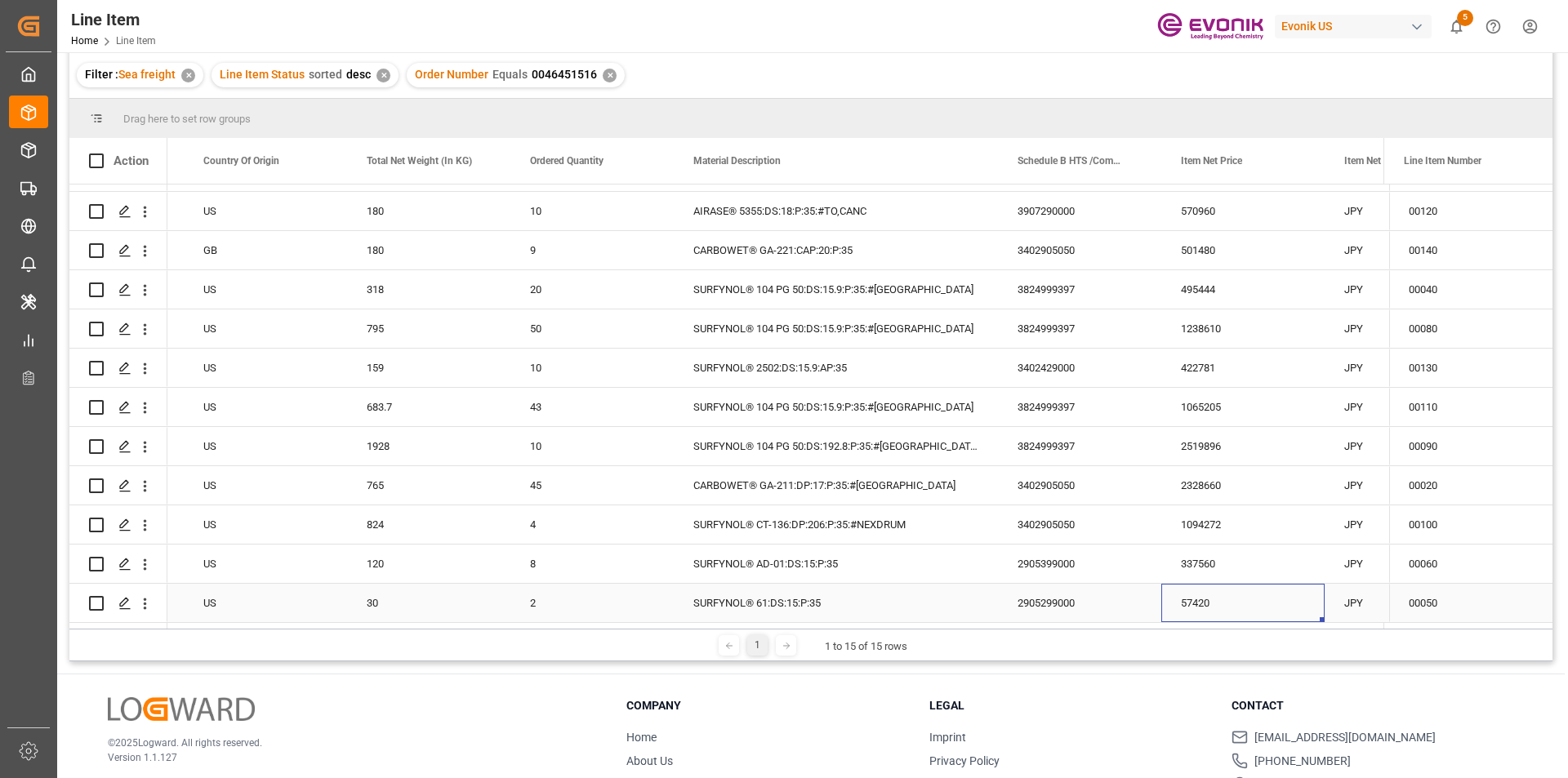
click at [1211, 601] on div "57420" at bounding box center [1243, 603] width 164 height 38
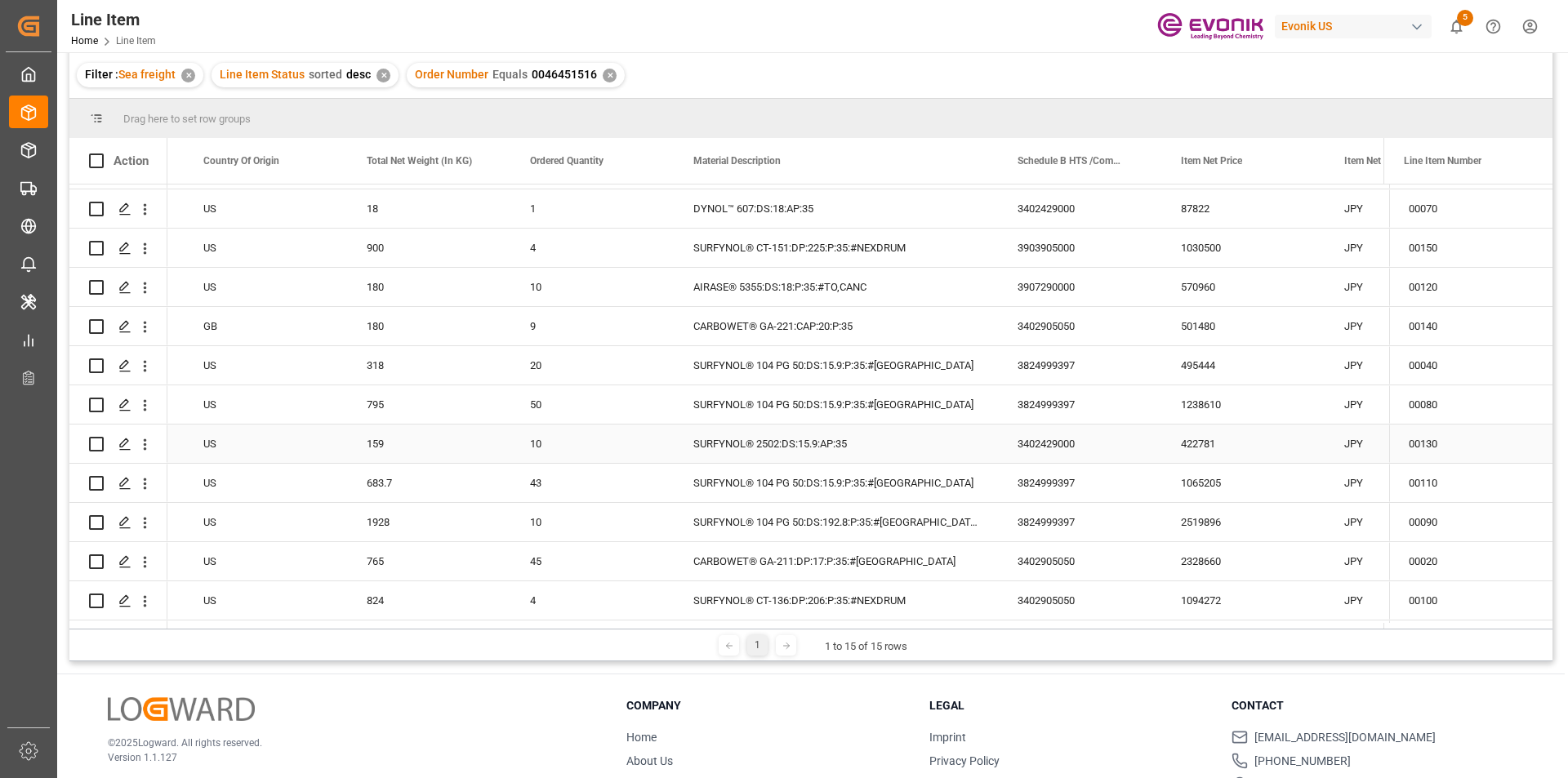
scroll to position [0, 0]
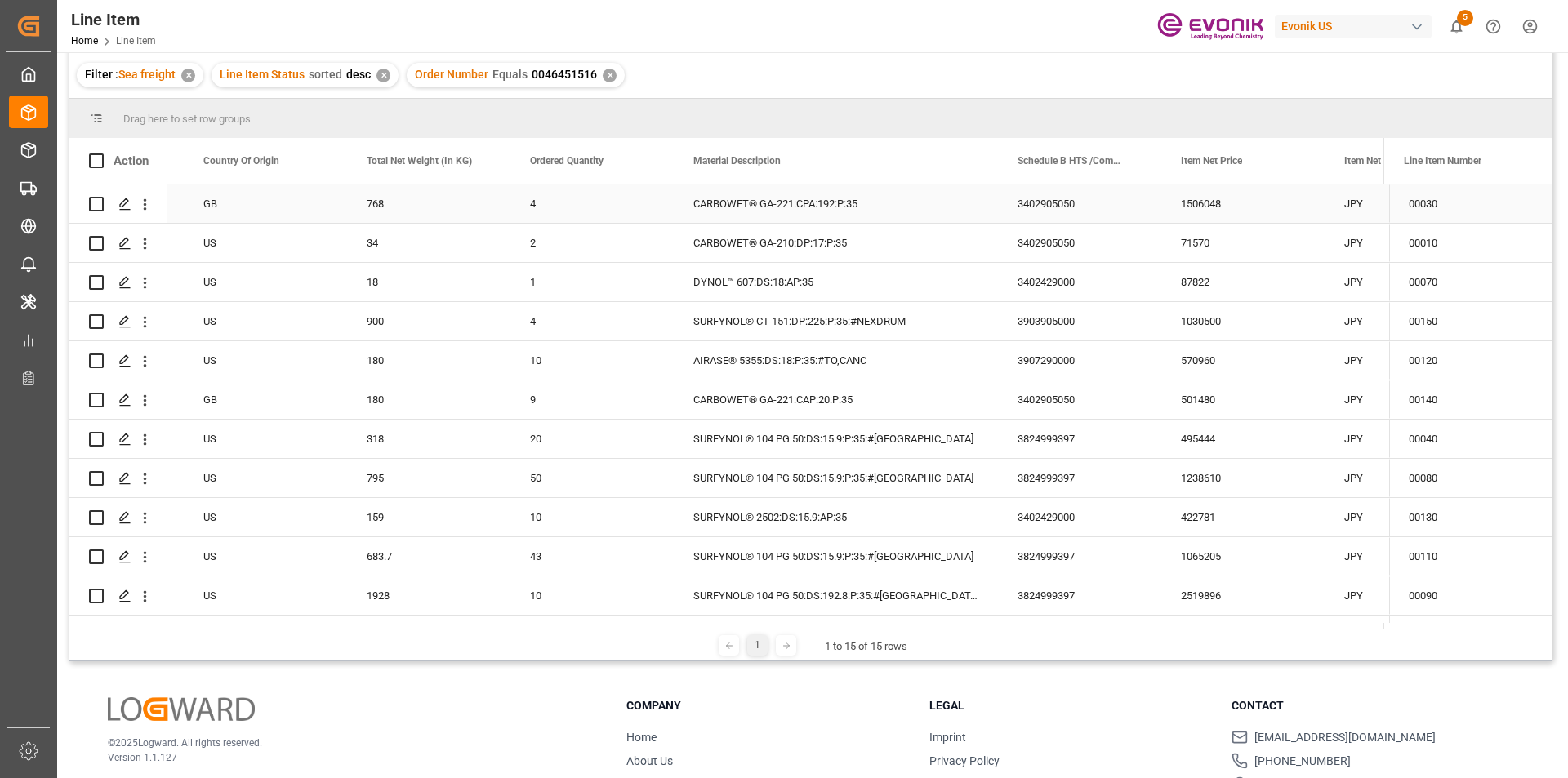
click at [1217, 209] on div "1506048" at bounding box center [1243, 204] width 164 height 38
click at [1201, 247] on div "71570" at bounding box center [1243, 243] width 164 height 38
click at [390, 288] on div "18" at bounding box center [429, 281] width 164 height 38
click at [1207, 287] on div "87822" at bounding box center [1243, 281] width 164 height 38
click at [411, 322] on div "900" at bounding box center [429, 320] width 164 height 38
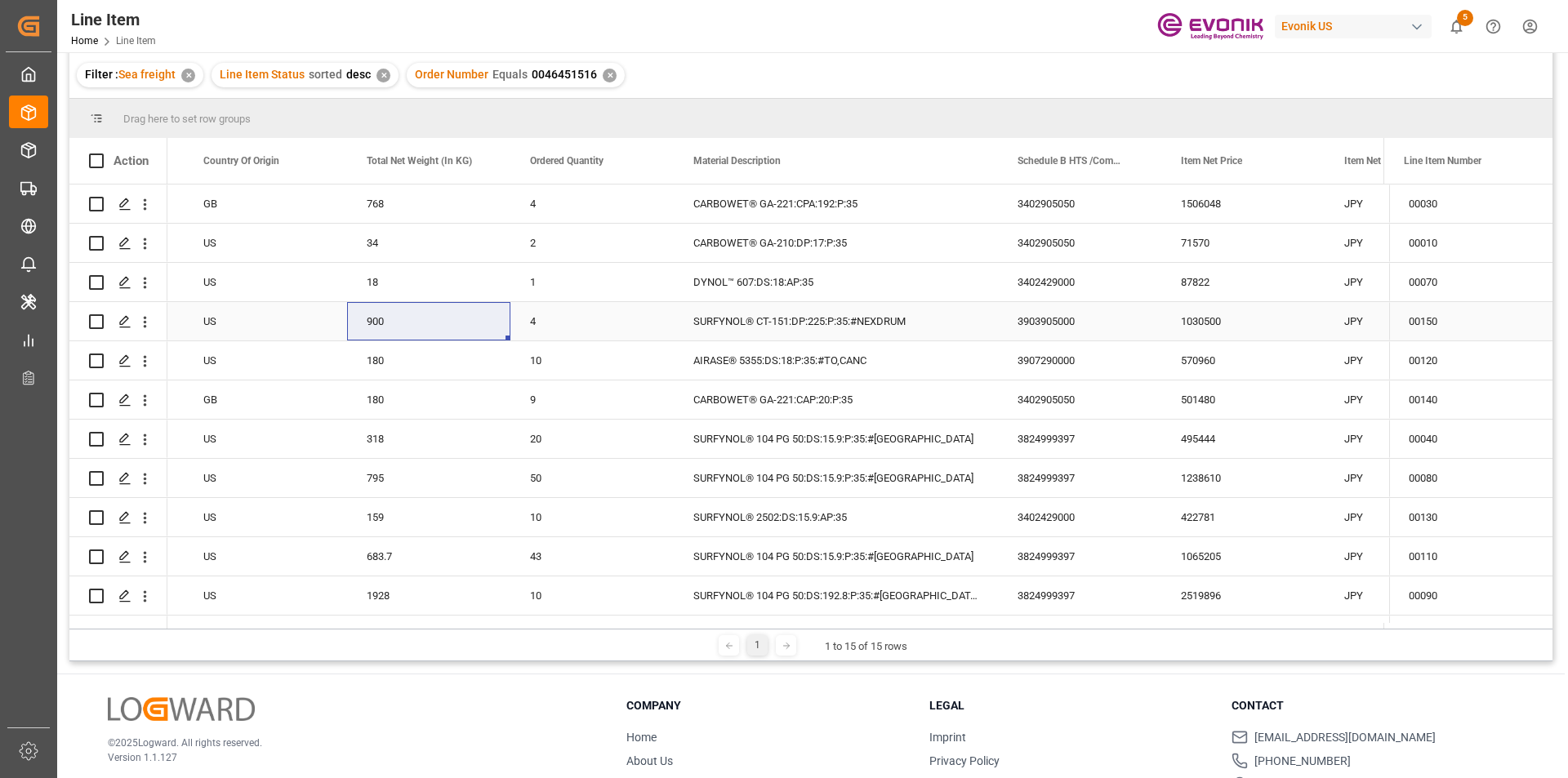
click at [1223, 321] on div "1030500" at bounding box center [1243, 320] width 164 height 38
click at [406, 366] on div "180" at bounding box center [429, 360] width 164 height 38
click at [1268, 366] on div "570960" at bounding box center [1243, 360] width 164 height 38
click at [1219, 393] on div "501480" at bounding box center [1243, 399] width 164 height 38
click at [378, 402] on div "180" at bounding box center [429, 399] width 164 height 38
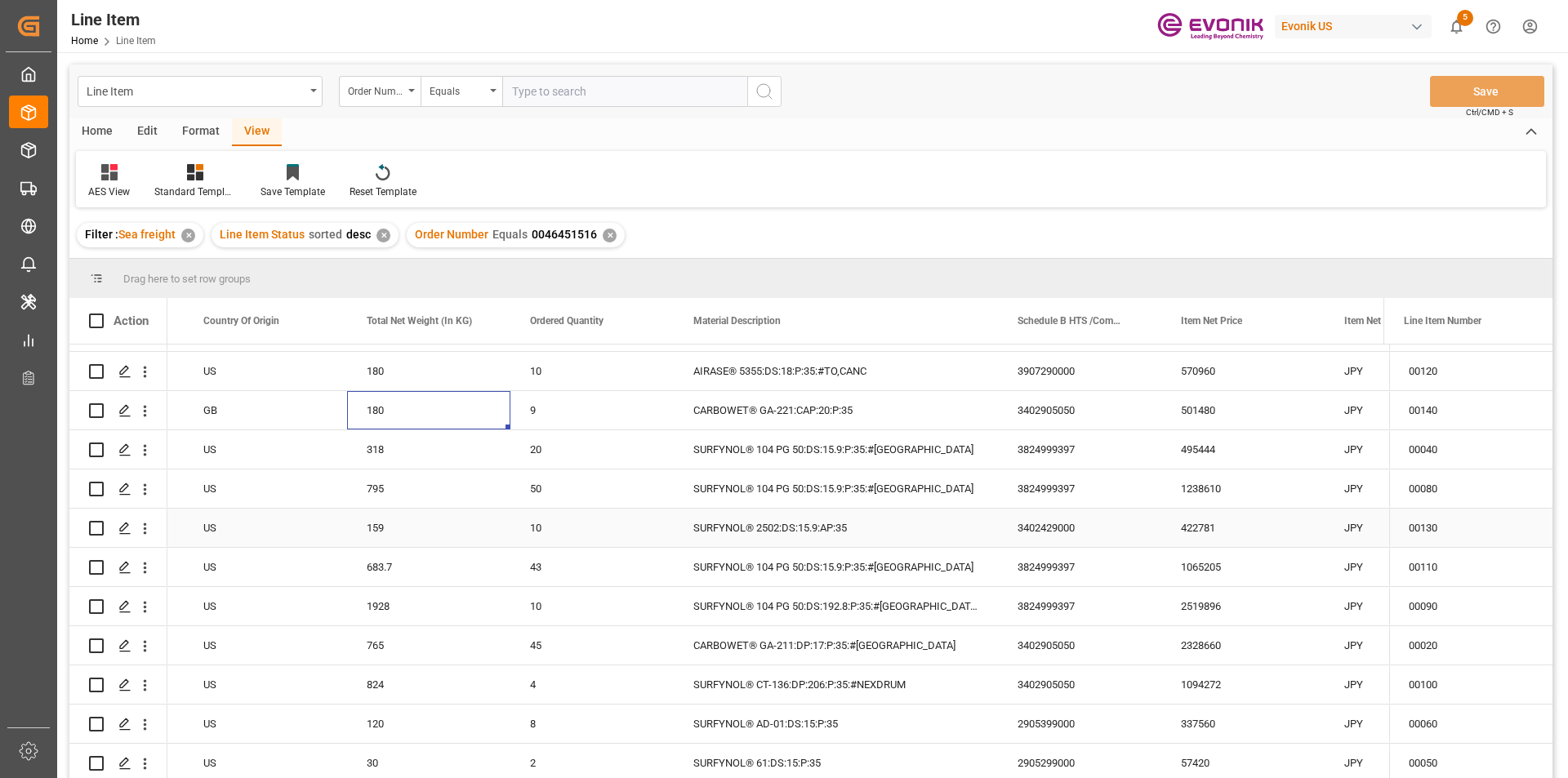
scroll to position [164, 0]
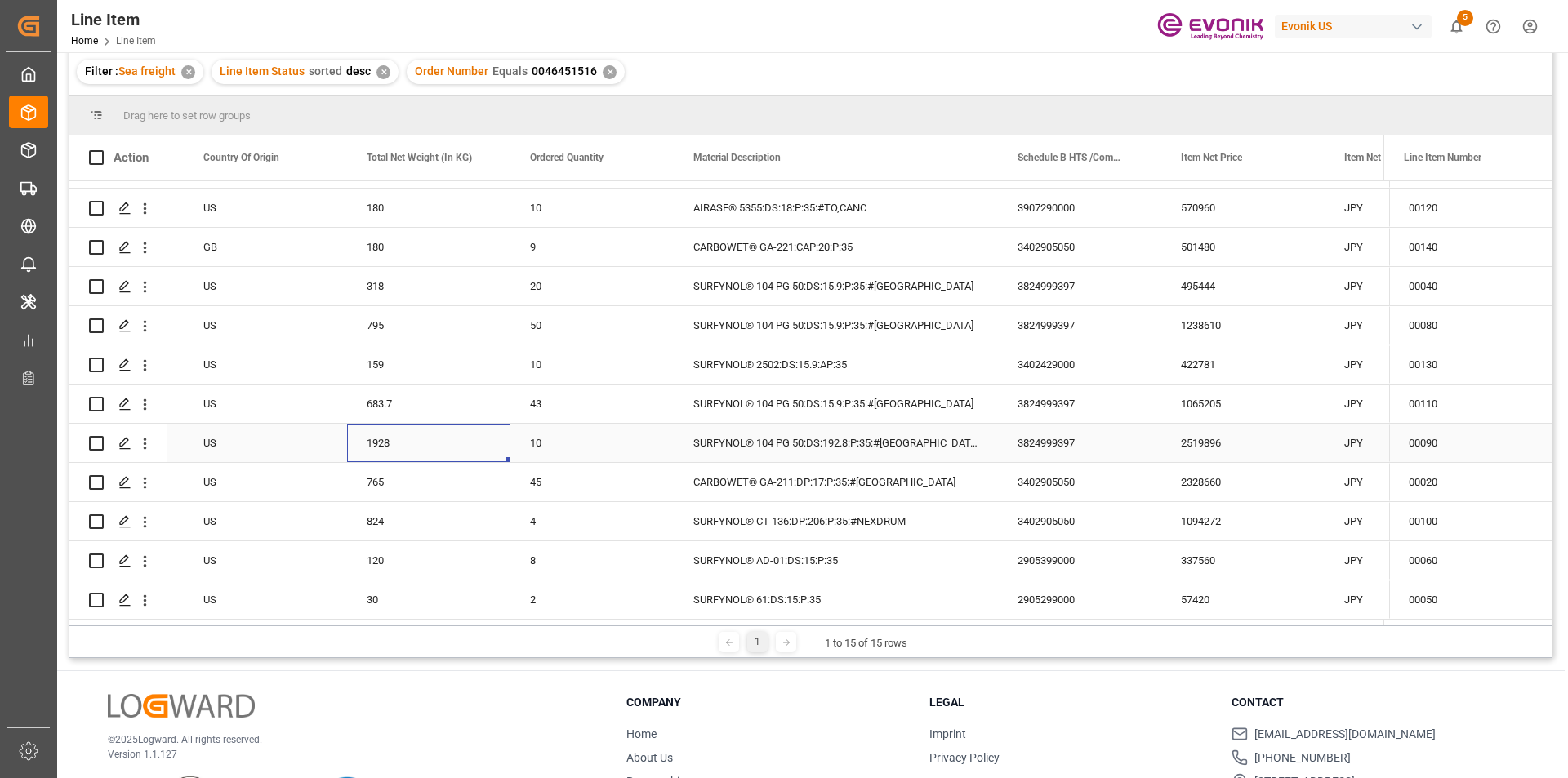
click at [368, 439] on div "1928" at bounding box center [429, 443] width 164 height 38
click at [1231, 441] on div "2519896" at bounding box center [1243, 443] width 164 height 38
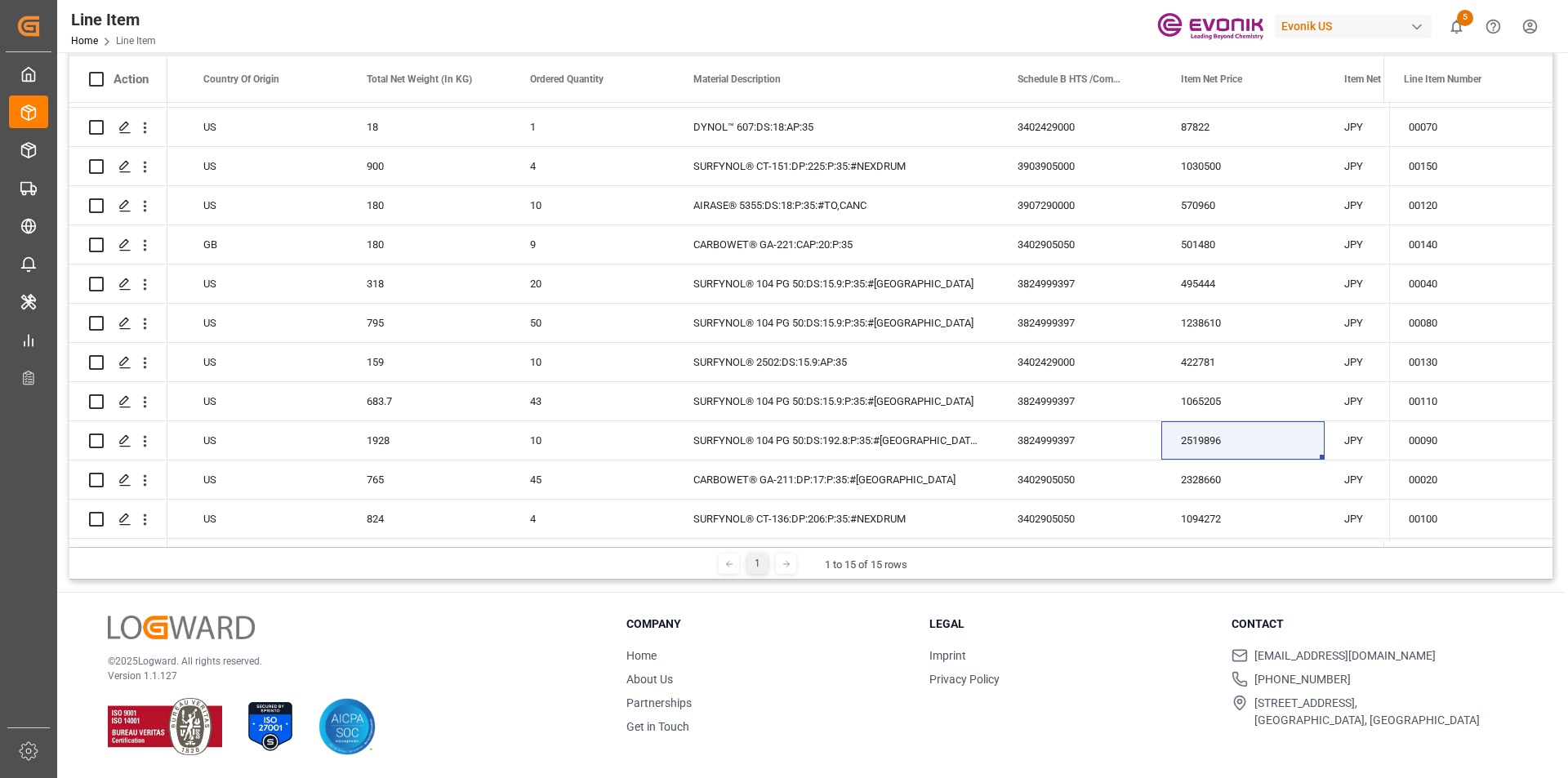
scroll to position [0, 0]
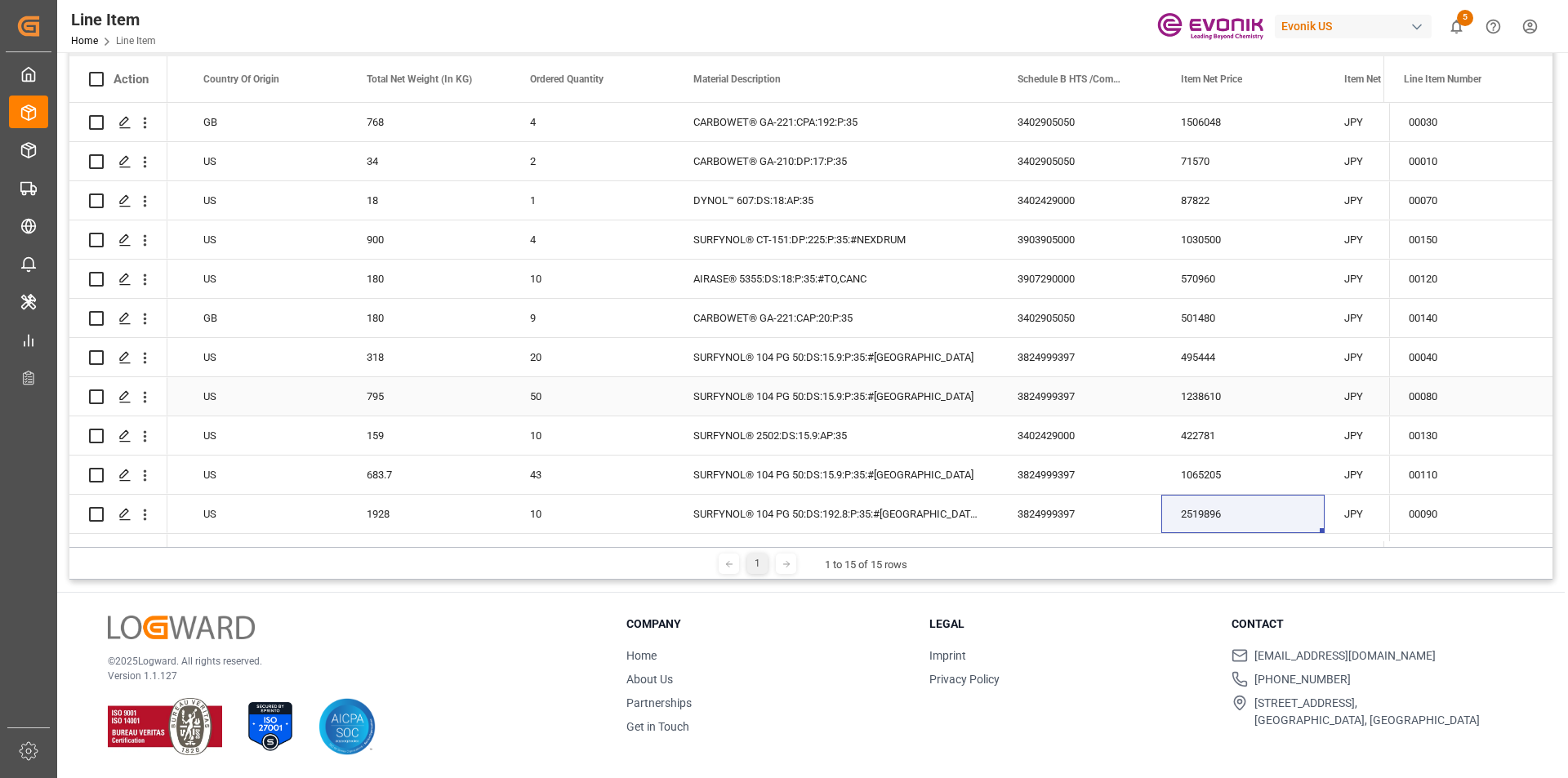
click at [378, 393] on div "795" at bounding box center [429, 396] width 164 height 38
click at [1234, 393] on div "1238610" at bounding box center [1243, 396] width 164 height 38
click at [1201, 353] on div "495444" at bounding box center [1243, 357] width 164 height 38
click at [1264, 356] on div "495444" at bounding box center [1243, 357] width 164 height 38
click at [375, 358] on div "318" at bounding box center [429, 357] width 164 height 38
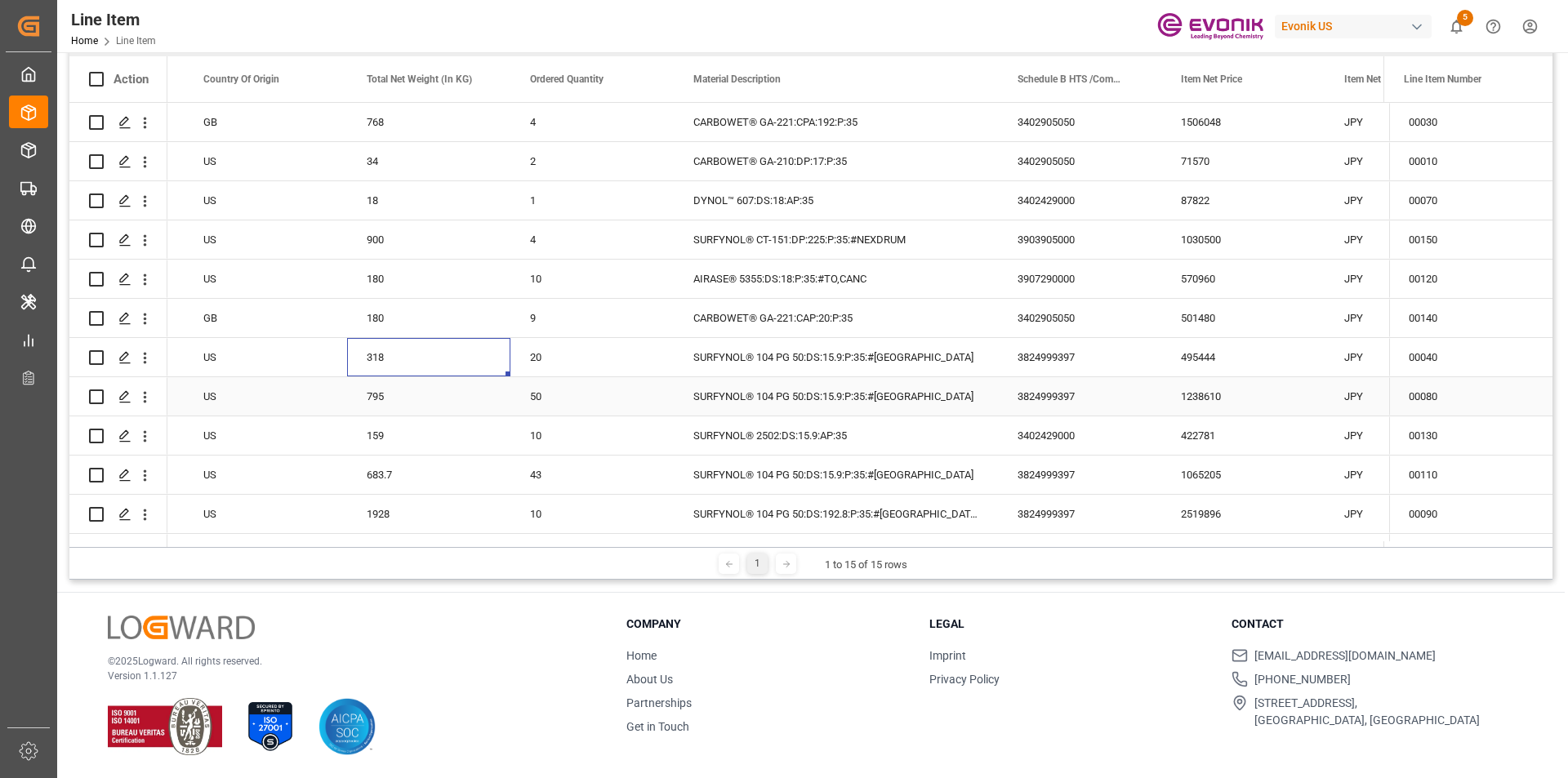
click at [527, 399] on div "50" at bounding box center [592, 396] width 164 height 38
click at [413, 393] on div "795" at bounding box center [429, 396] width 164 height 38
click at [1224, 402] on div "1238610" at bounding box center [1243, 396] width 164 height 38
drag, startPoint x: 1218, startPoint y: 451, endPoint x: 1215, endPoint y: 396, distance: 55.1
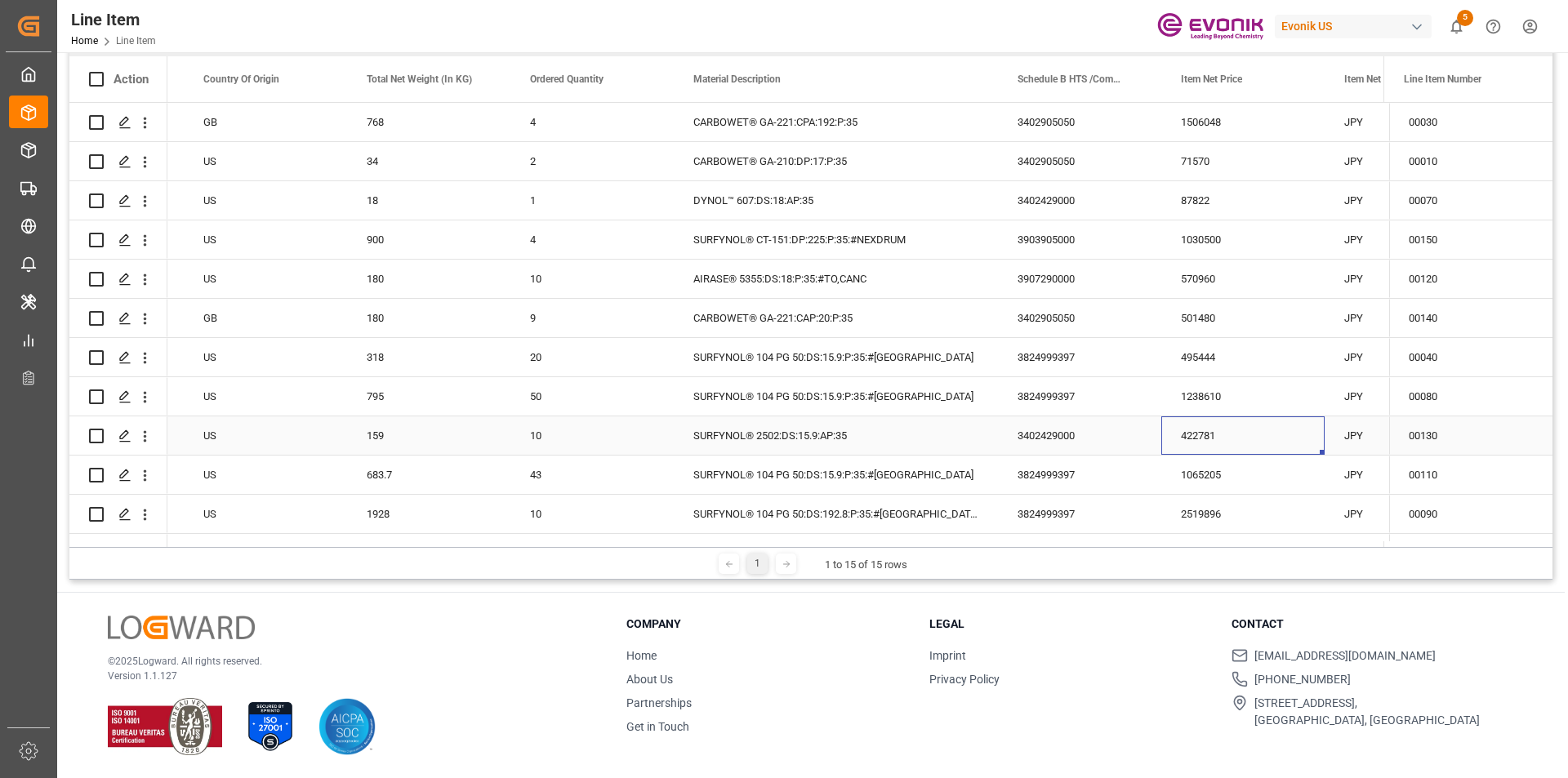
click at [1217, 450] on div "422781" at bounding box center [1243, 435] width 164 height 38
click at [1215, 395] on div "1238610" at bounding box center [1243, 396] width 164 height 38
click at [403, 439] on div "159" at bounding box center [429, 435] width 164 height 38
click at [372, 425] on div "159" at bounding box center [429, 435] width 164 height 38
click at [419, 440] on div "159" at bounding box center [429, 435] width 164 height 38
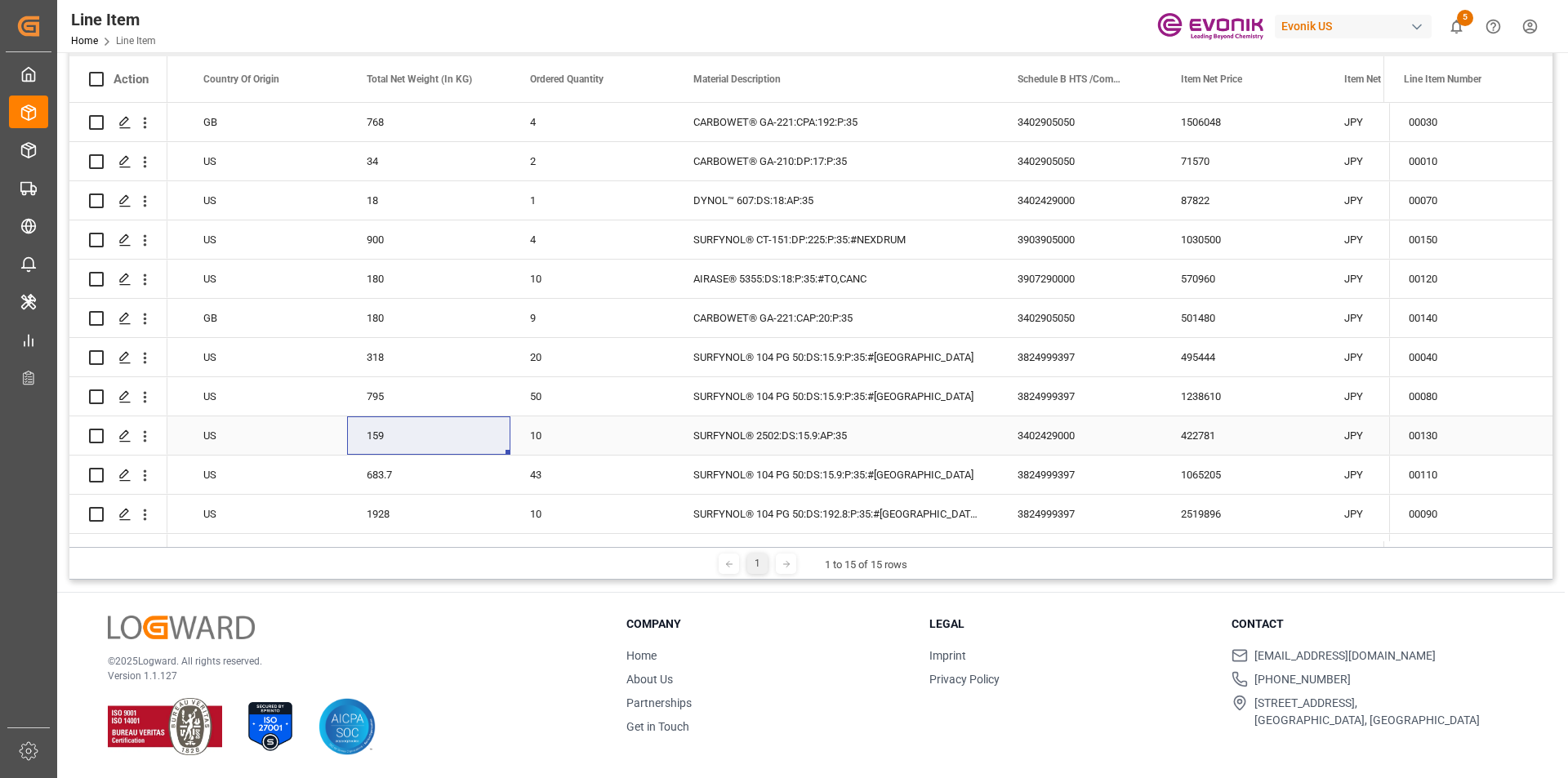
click at [1047, 444] on div "3402429000" at bounding box center [1079, 435] width 164 height 38
